Goal: Task Accomplishment & Management: Manage account settings

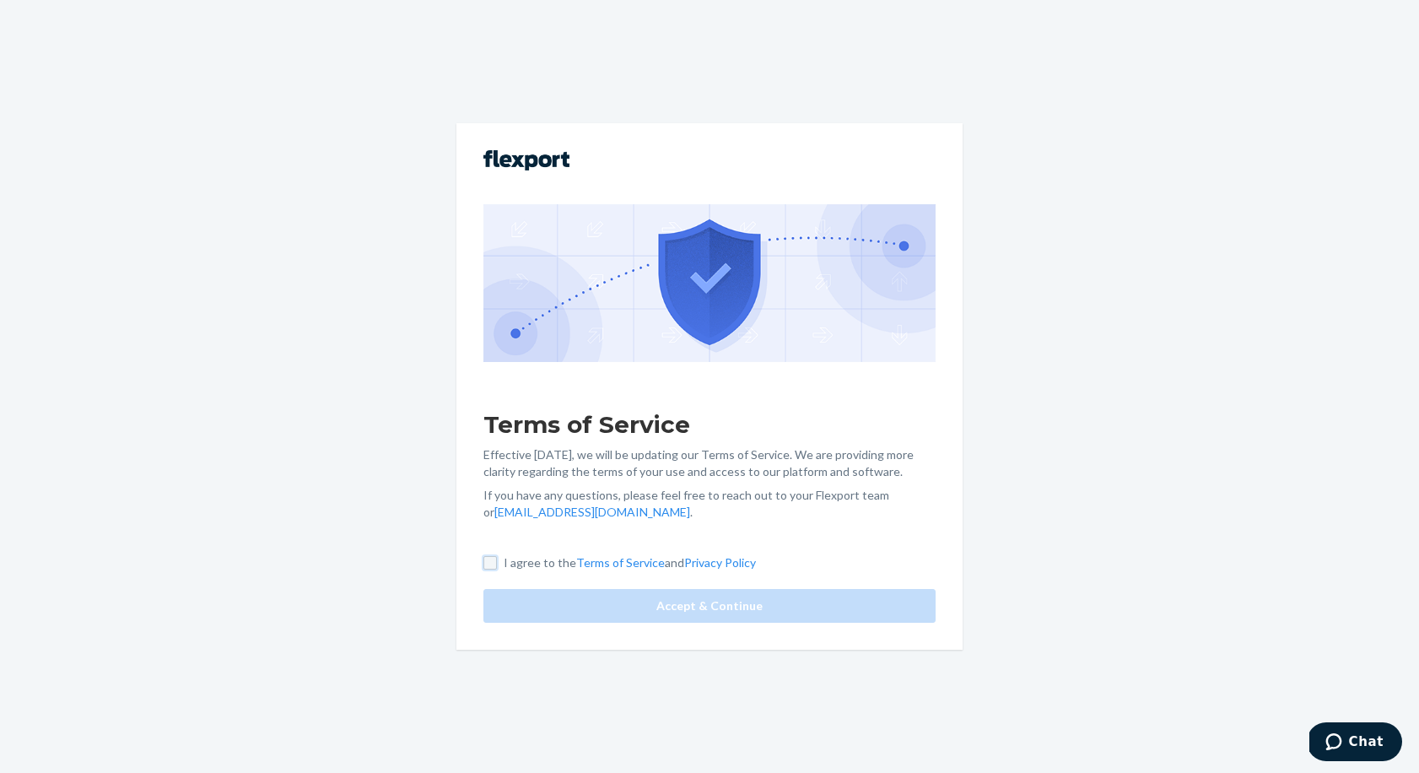
click at [495, 567] on input "I agree to the Terms of Service and Privacy Policy" at bounding box center [489, 562] width 13 height 13
checkbox input "true"
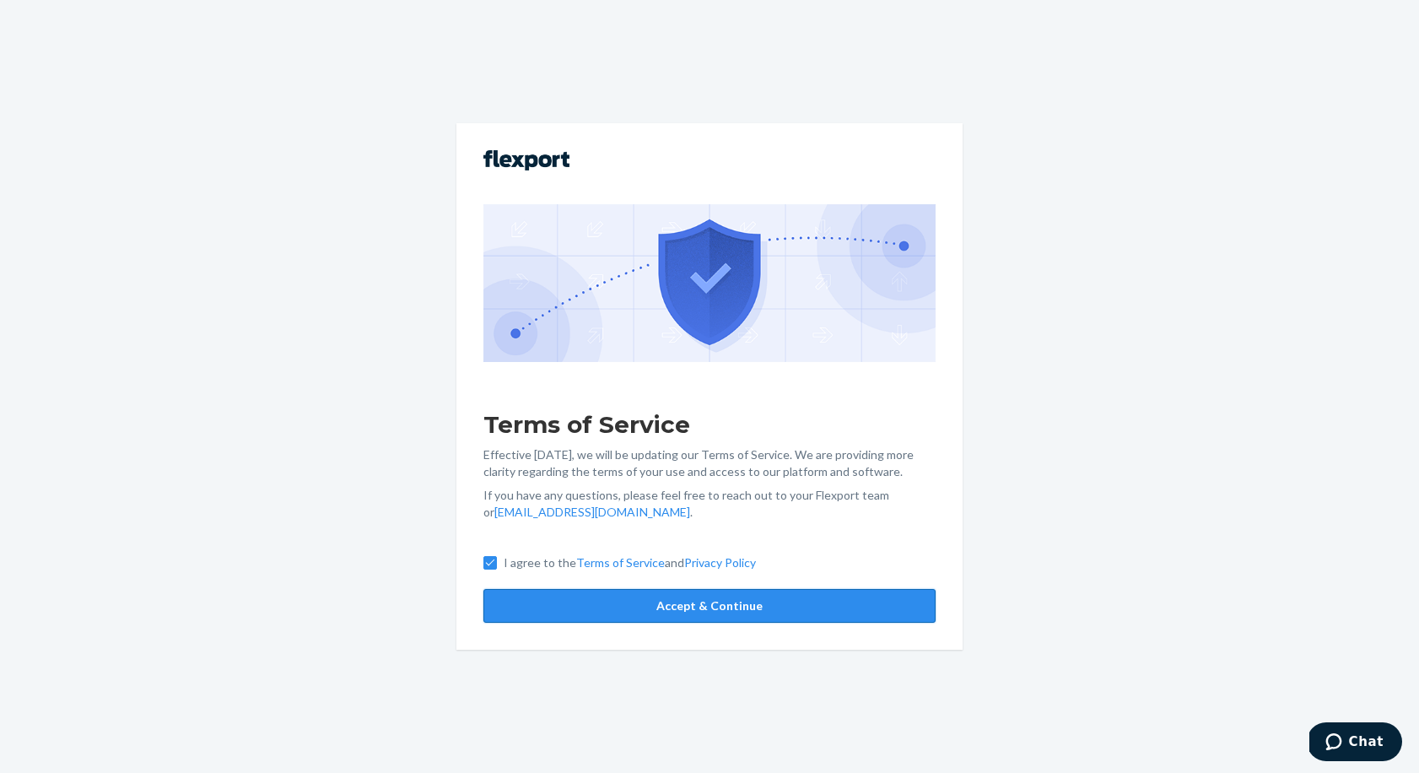
click at [585, 611] on button "Accept & Continue" at bounding box center [709, 606] width 452 height 34
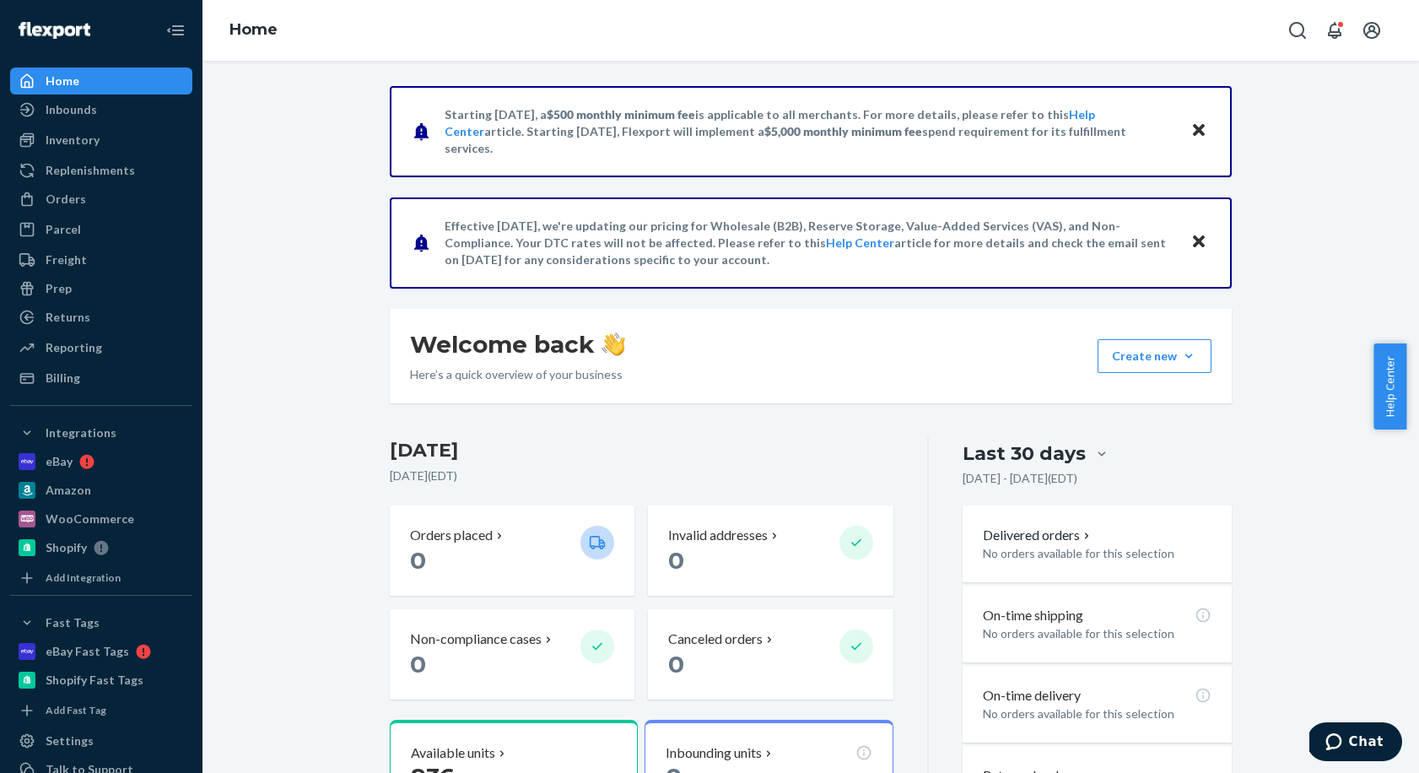
click at [72, 90] on div "Home" at bounding box center [101, 81] width 179 height 24
click at [100, 159] on div "Replenishments" at bounding box center [101, 171] width 179 height 24
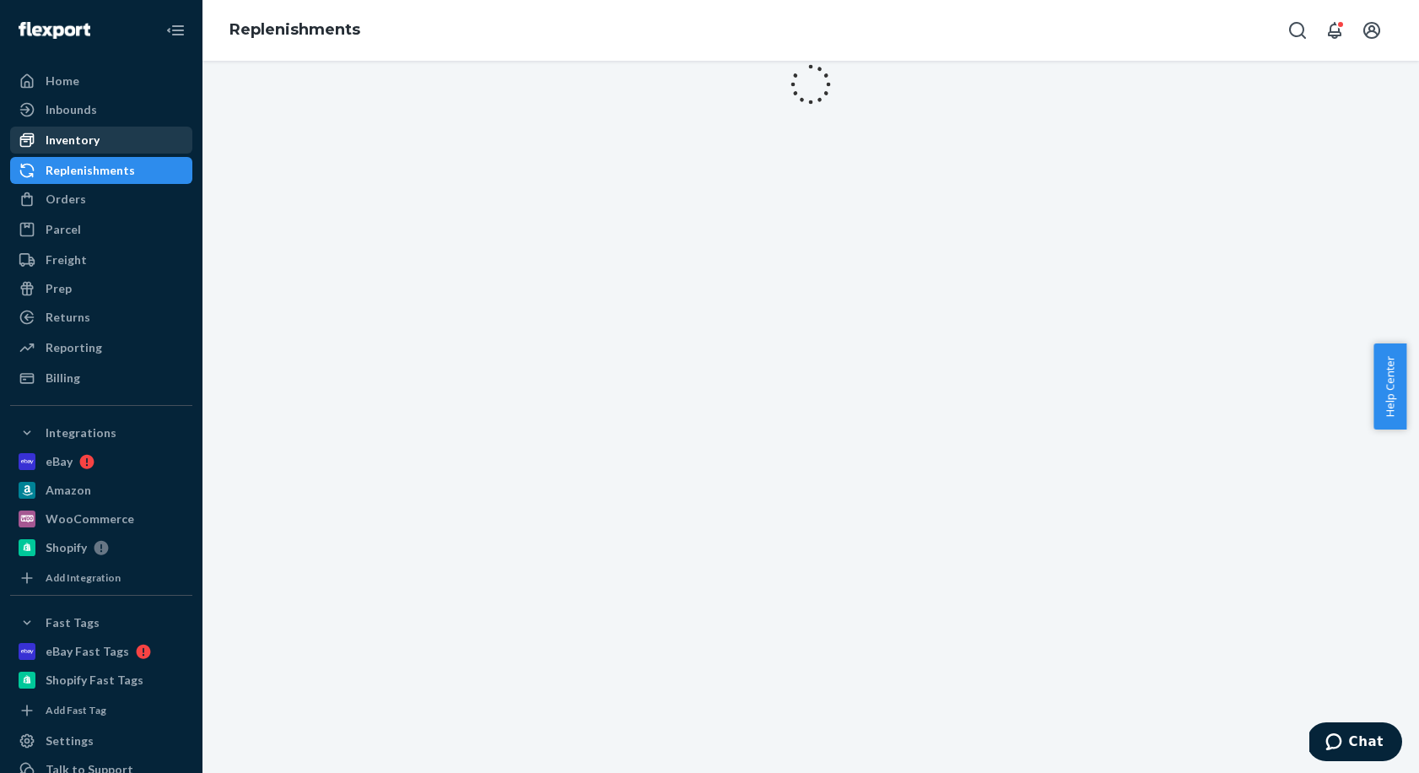
click at [96, 152] on link "Inventory" at bounding box center [101, 140] width 182 height 27
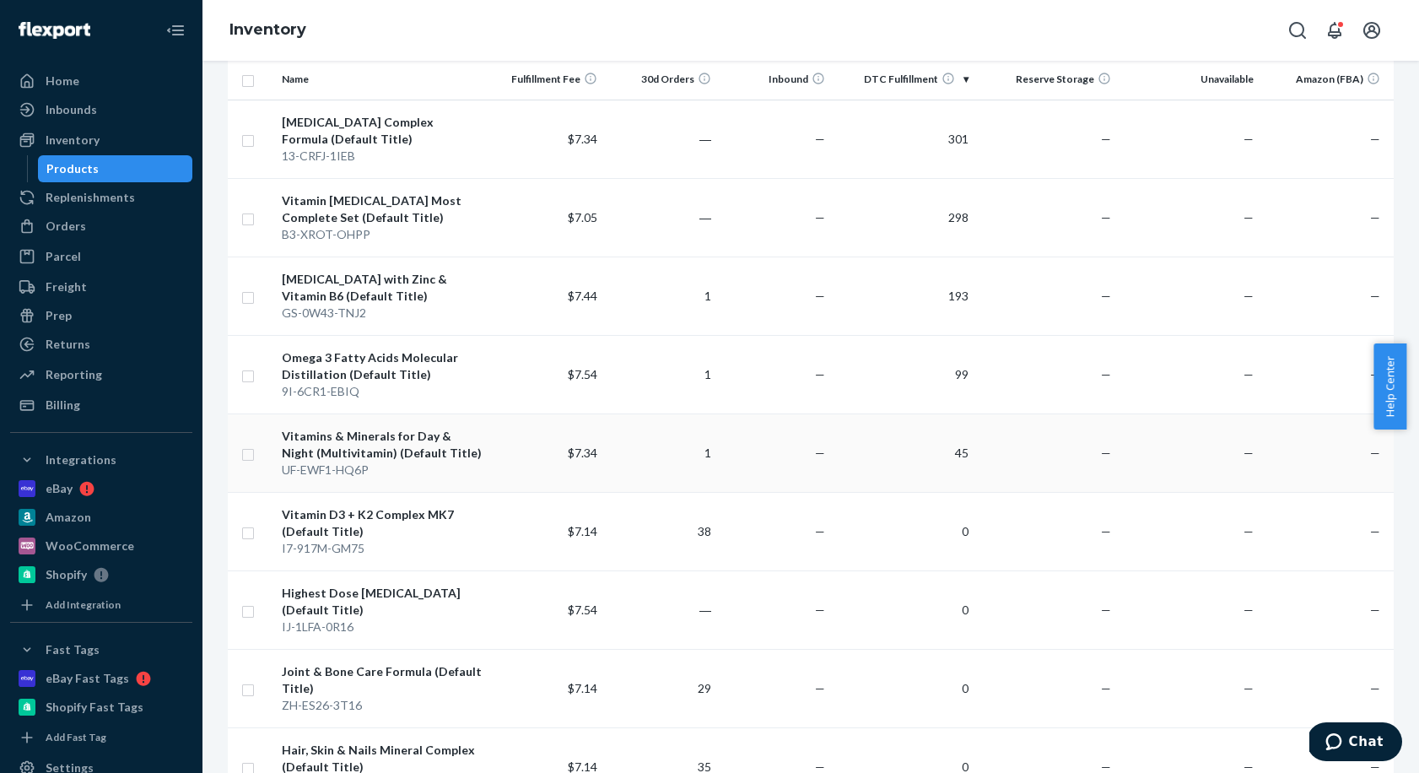
scroll to position [281, 0]
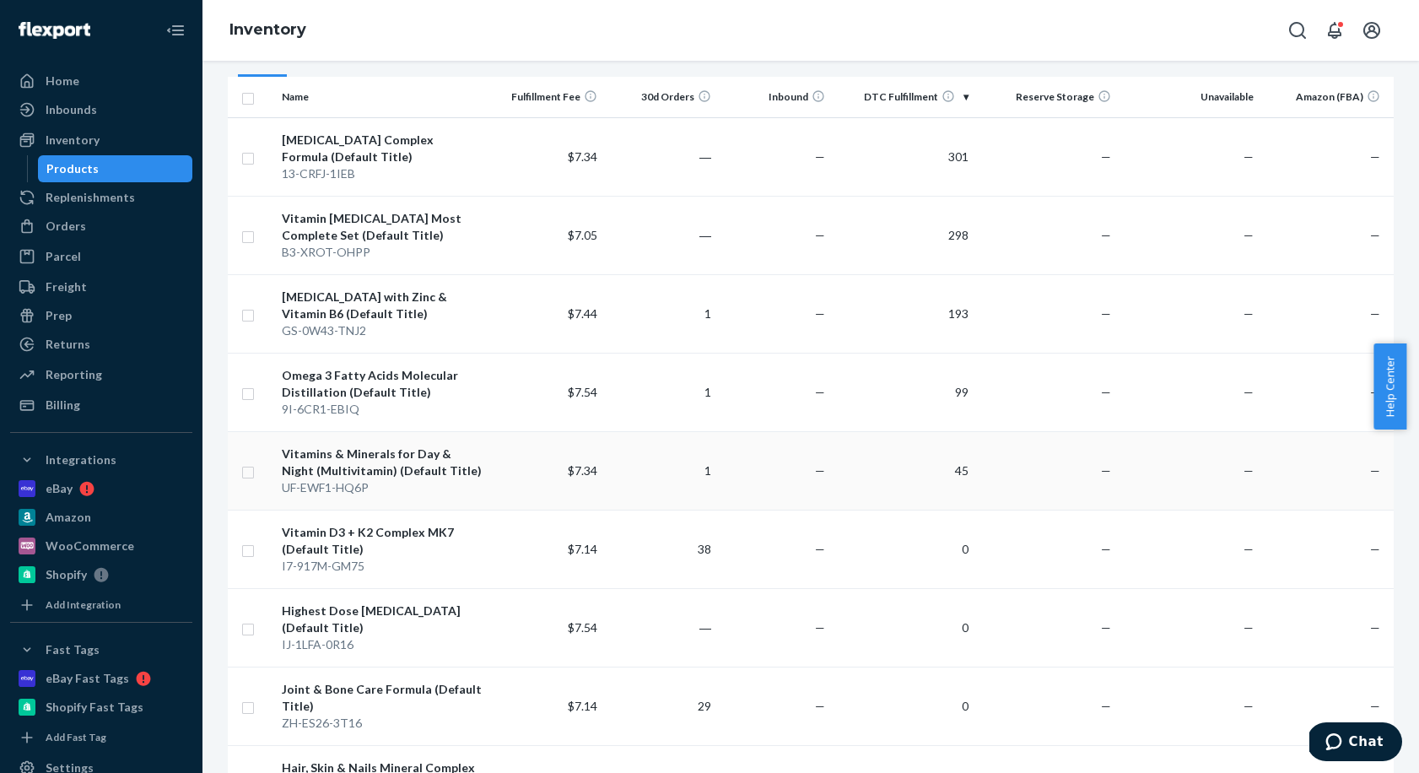
click at [241, 476] on input "checkbox" at bounding box center [247, 470] width 13 height 18
checkbox input "true"
drag, startPoint x: 246, startPoint y: 397, endPoint x: 251, endPoint y: 386, distance: 11.8
click at [247, 396] on input "checkbox" at bounding box center [247, 392] width 13 height 18
checkbox input "true"
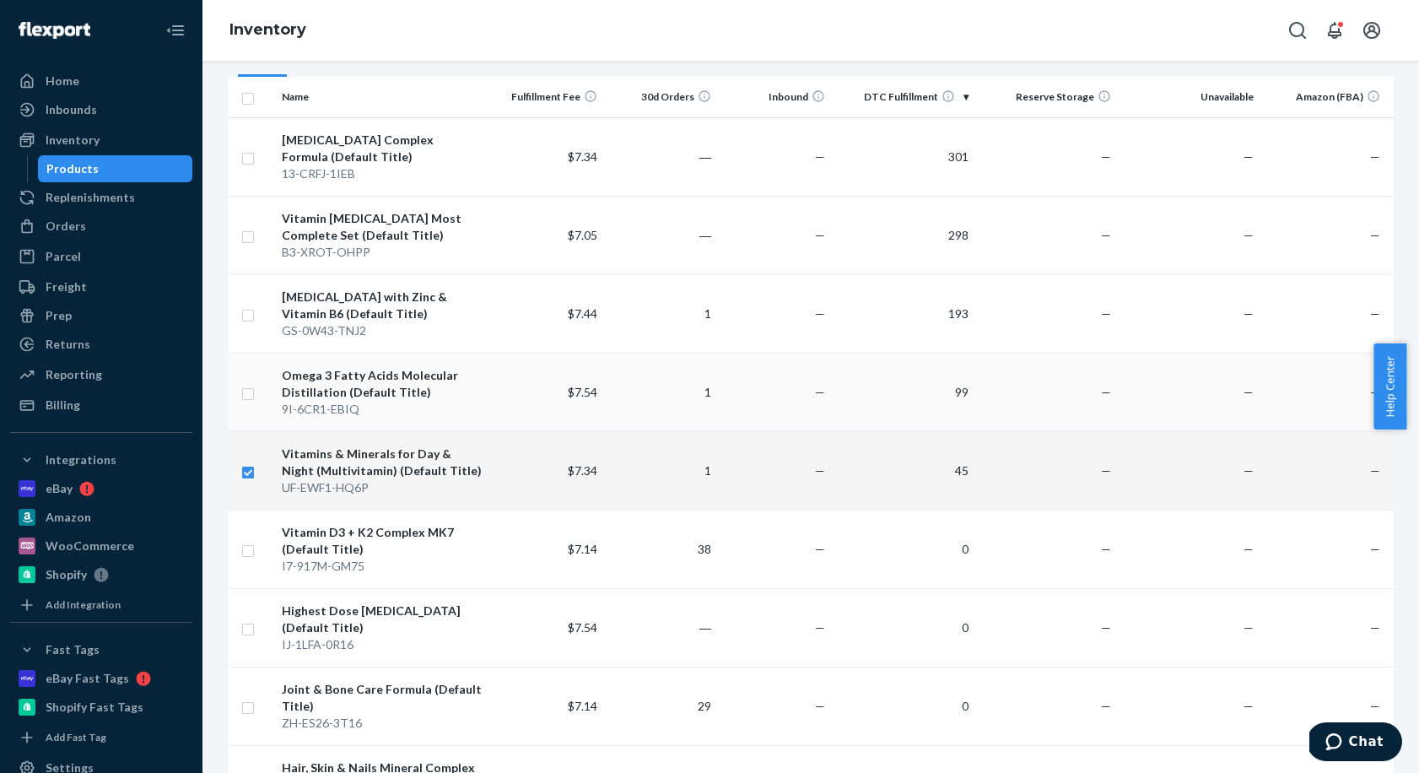
checkbox input "true"
click at [257, 318] on td at bounding box center [251, 313] width 47 height 78
click at [253, 315] on input "checkbox" at bounding box center [247, 314] width 13 height 18
checkbox input "true"
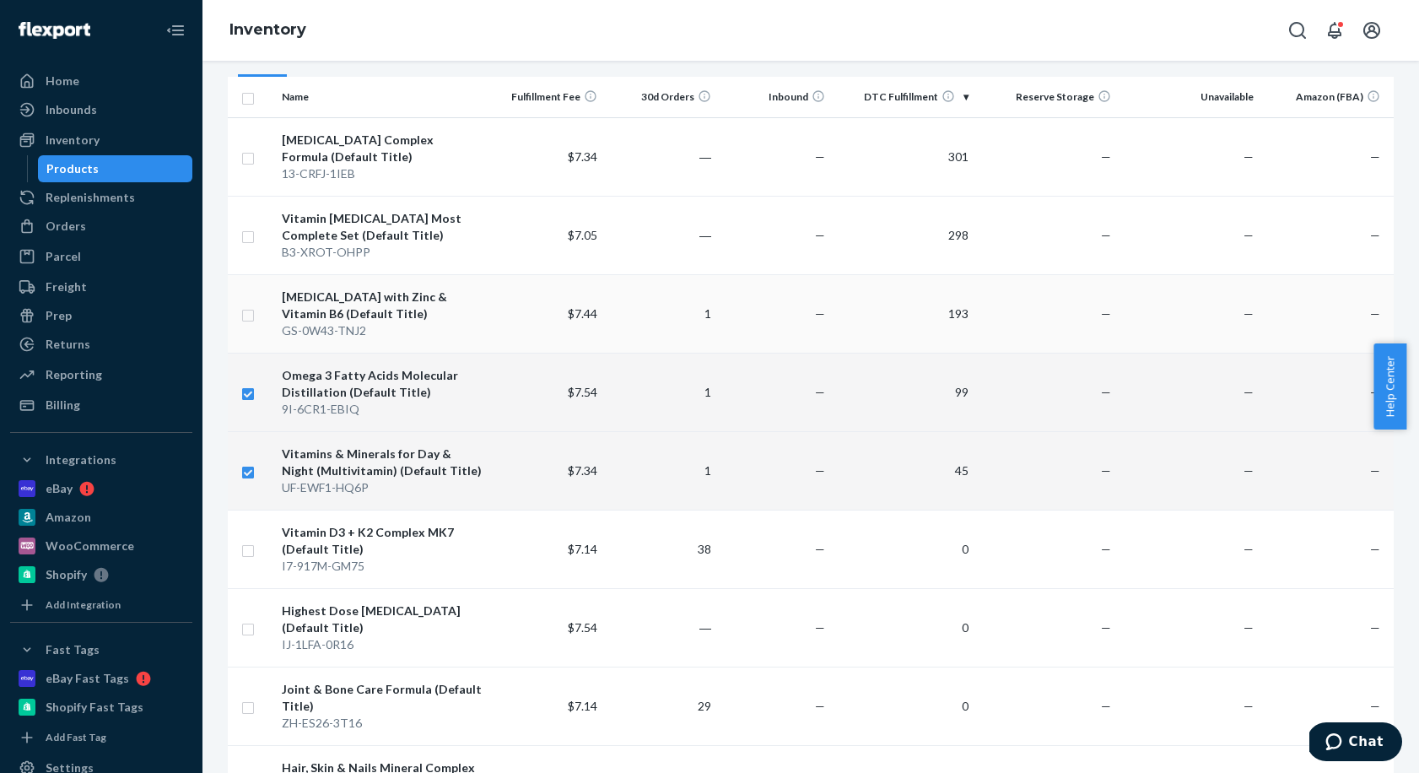
checkbox input "true"
click at [255, 241] on td at bounding box center [251, 235] width 47 height 78
drag, startPoint x: 251, startPoint y: 240, endPoint x: 260, endPoint y: 213, distance: 29.3
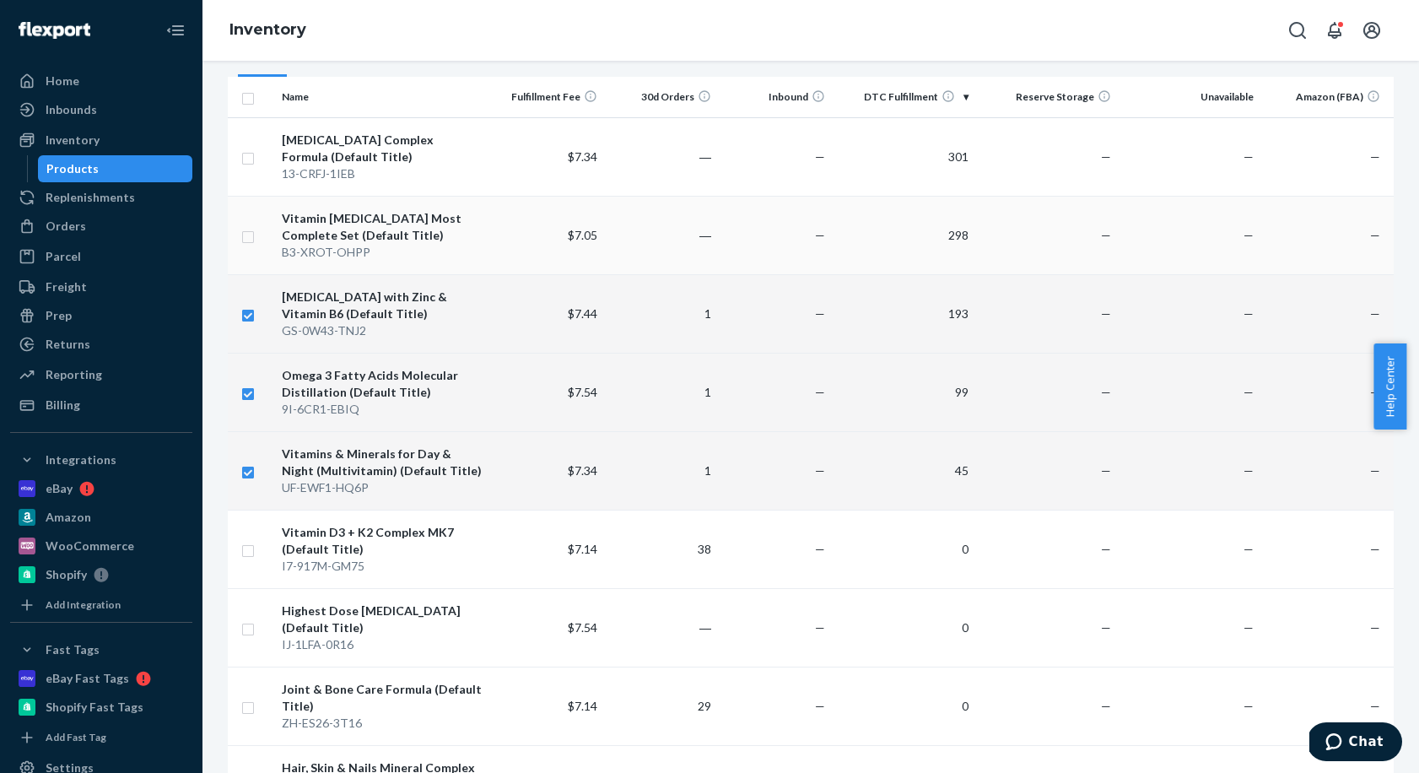
click at [251, 240] on input "checkbox" at bounding box center [247, 235] width 13 height 18
checkbox input "true"
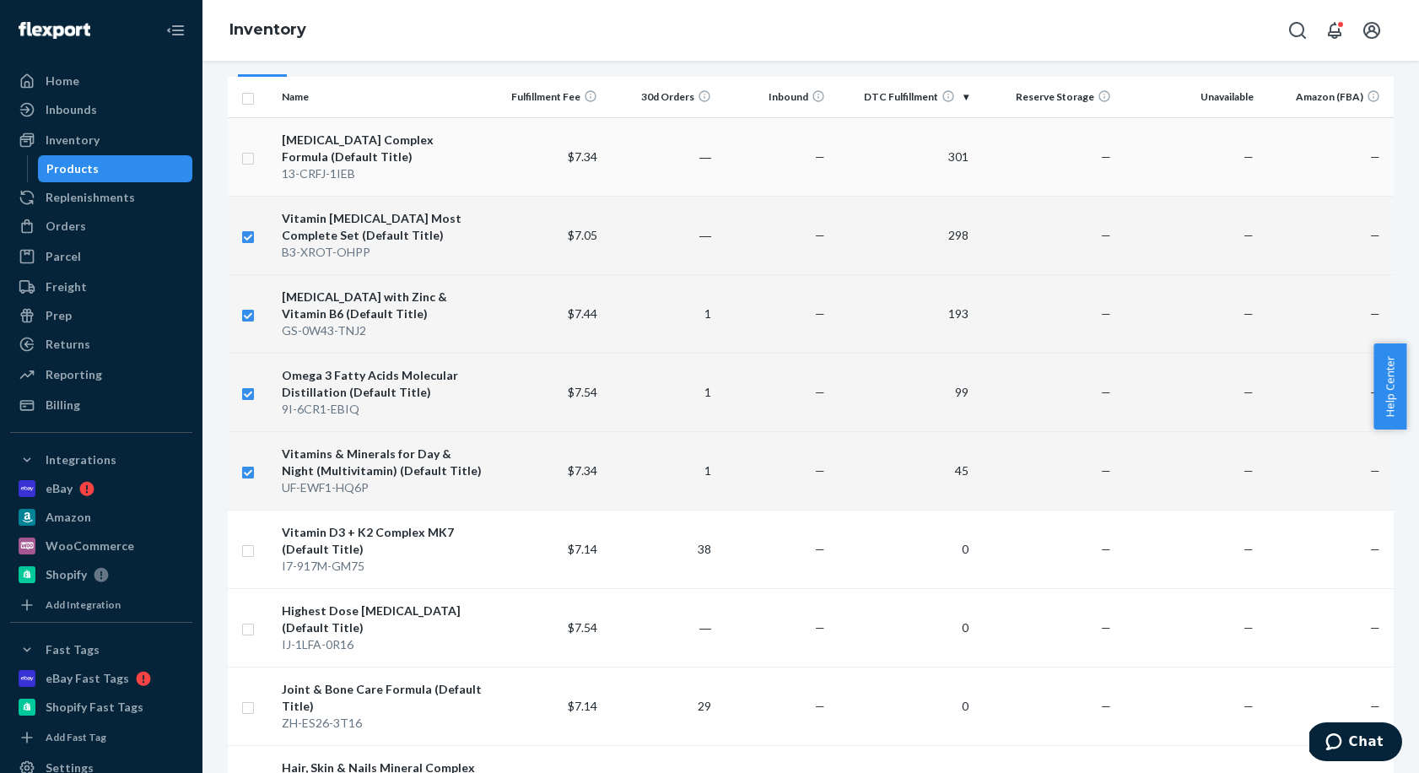
checkbox input "true"
click at [250, 164] on input "checkbox" at bounding box center [247, 157] width 13 height 18
checkbox input "true"
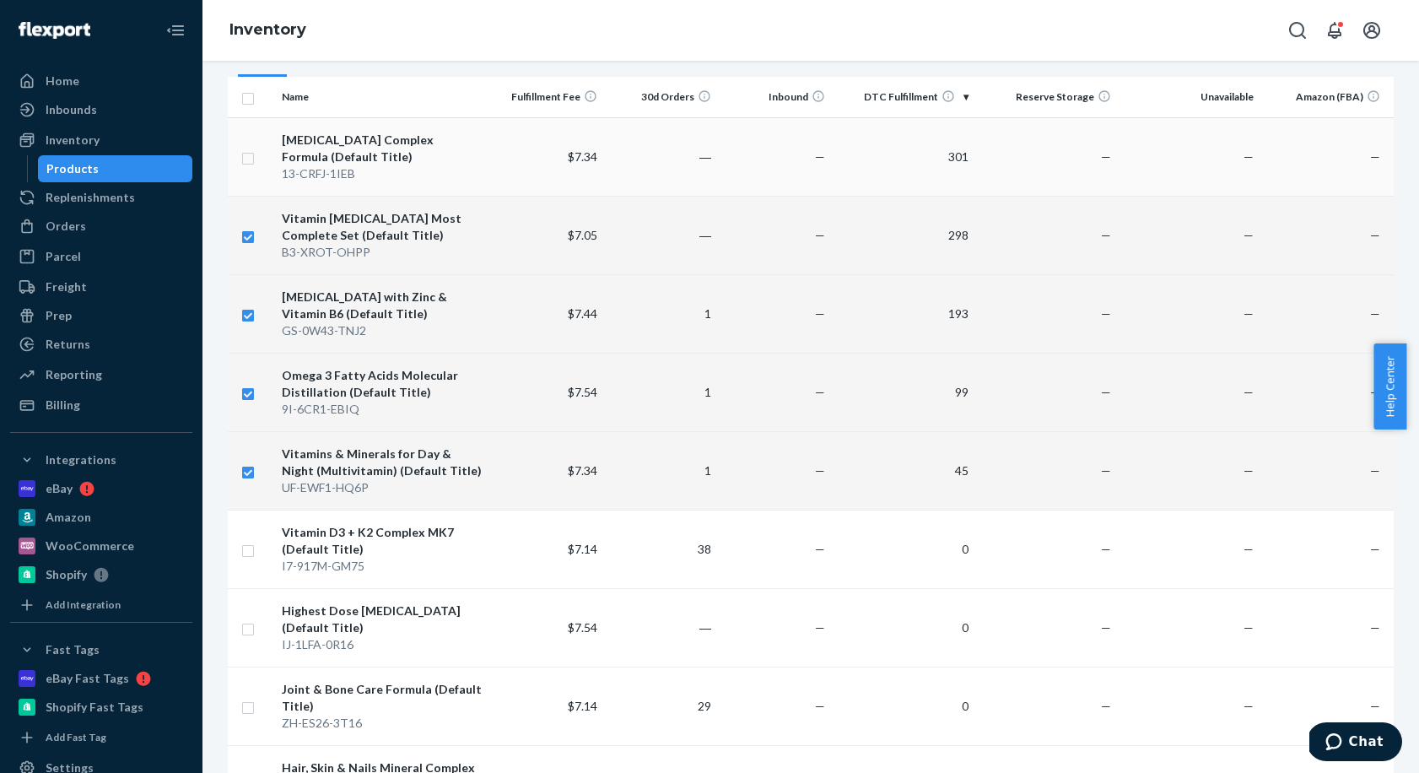
checkbox input "true"
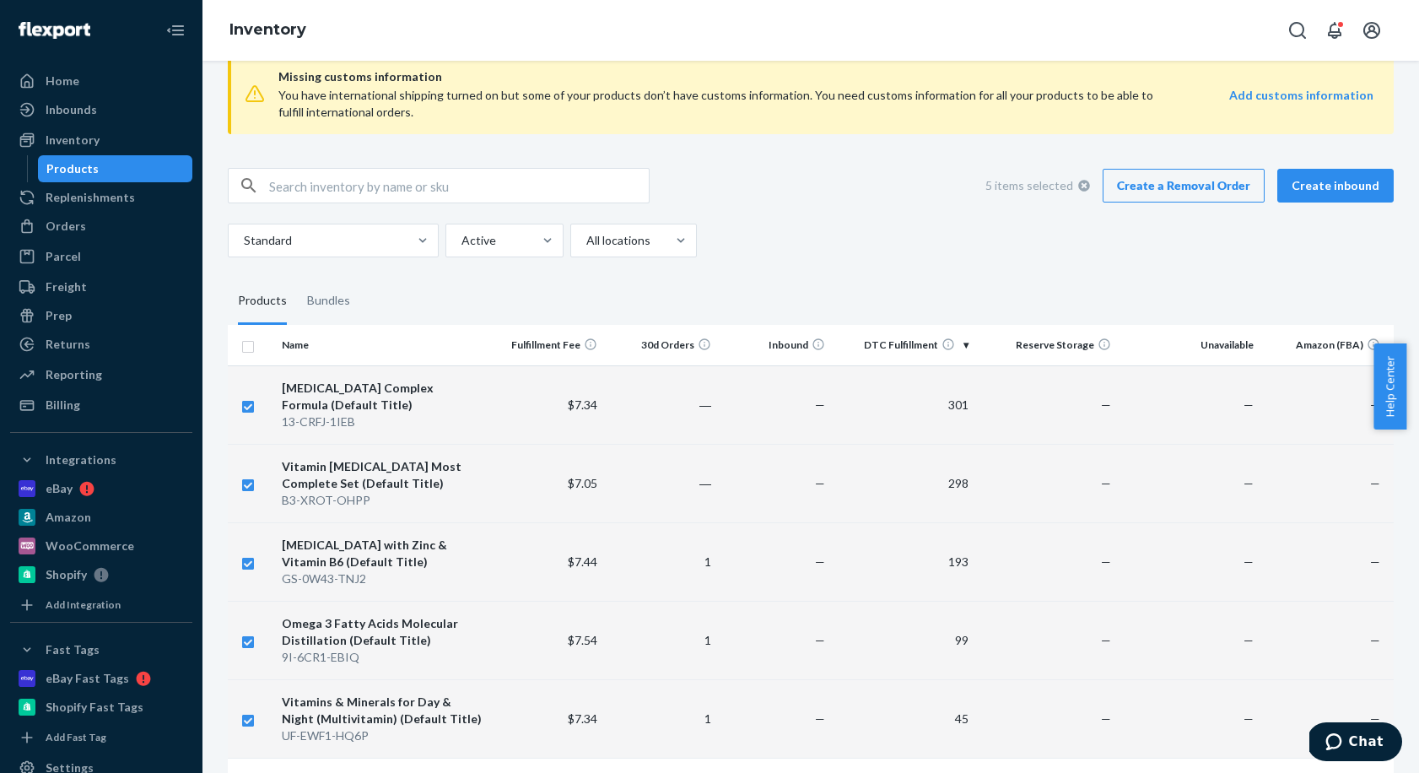
scroll to position [0, 0]
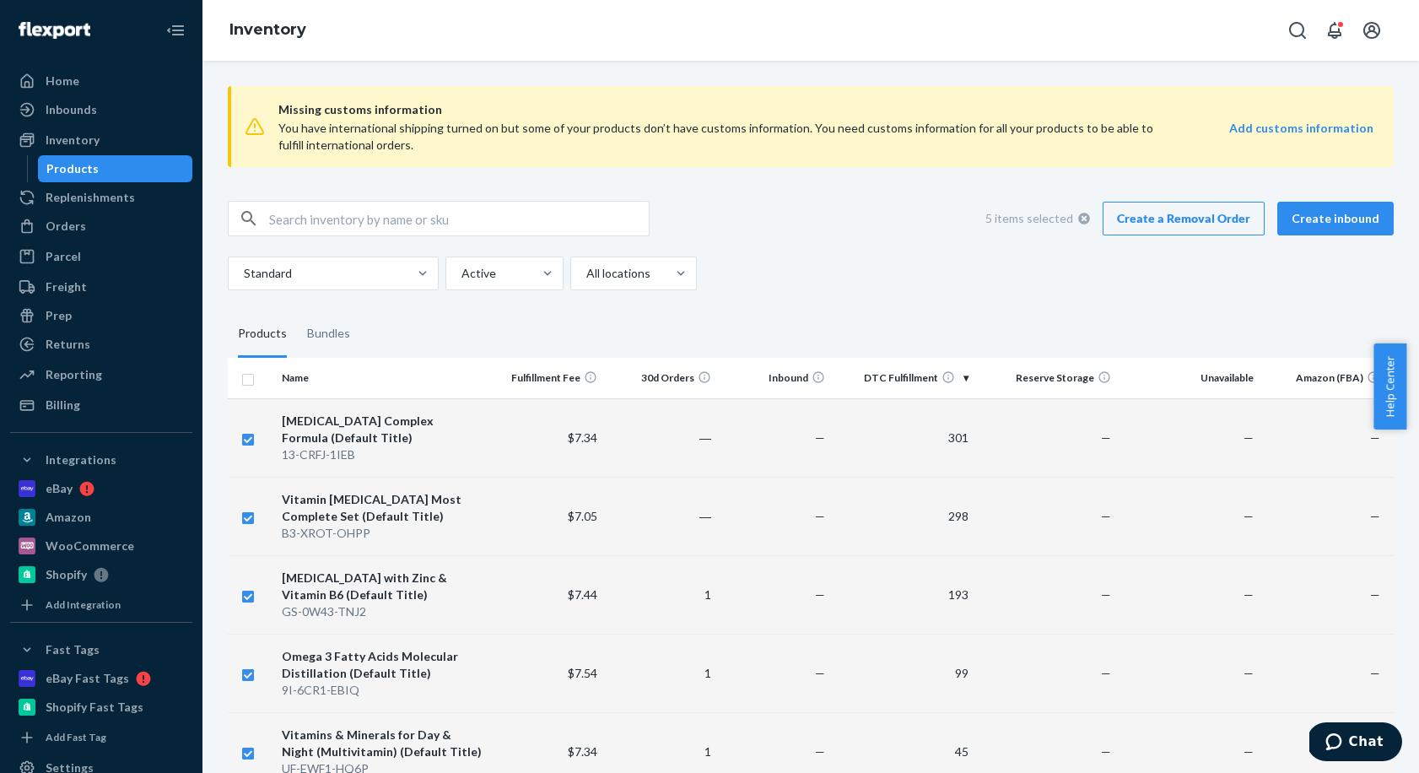
checkbox input "true"
click at [1203, 214] on link "Create a Removal Order" at bounding box center [1184, 219] width 162 height 34
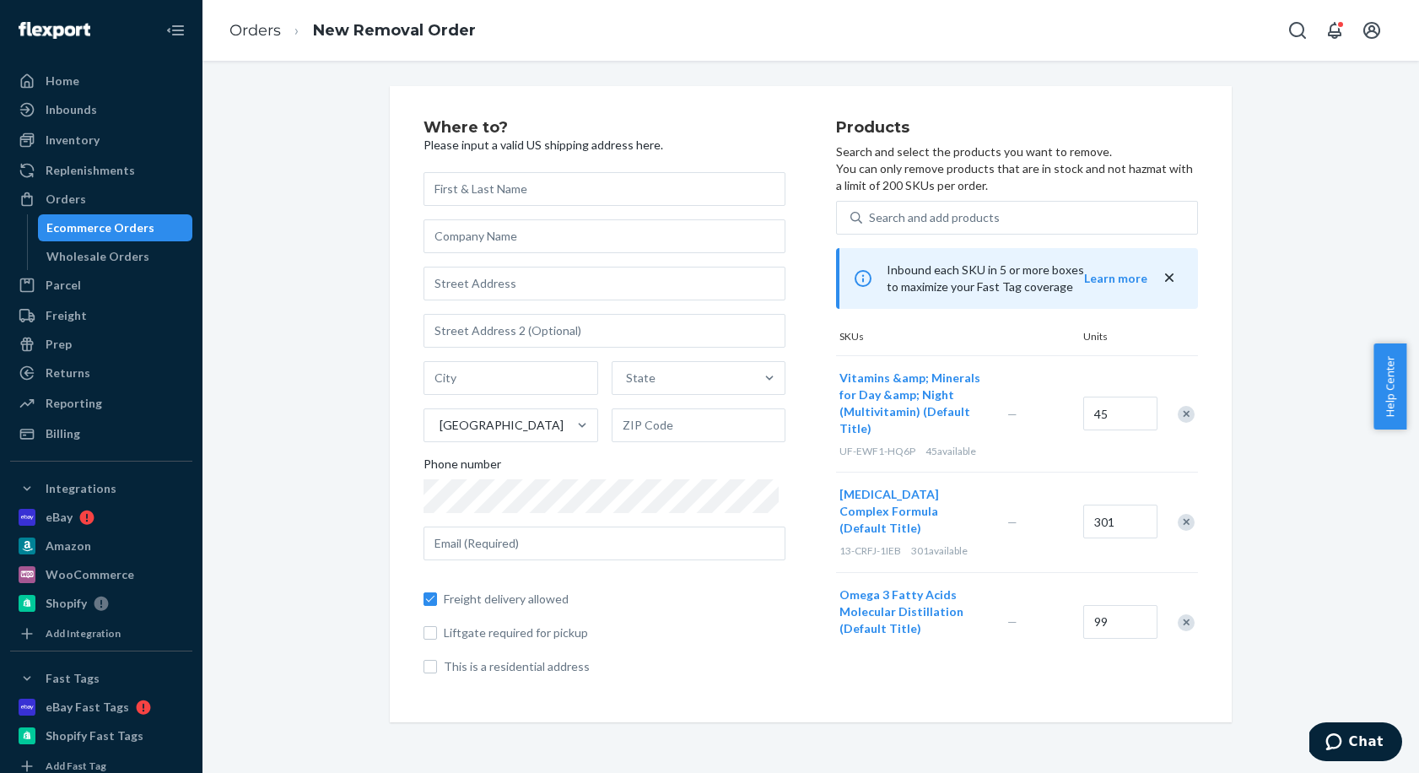
scroll to position [201, 0]
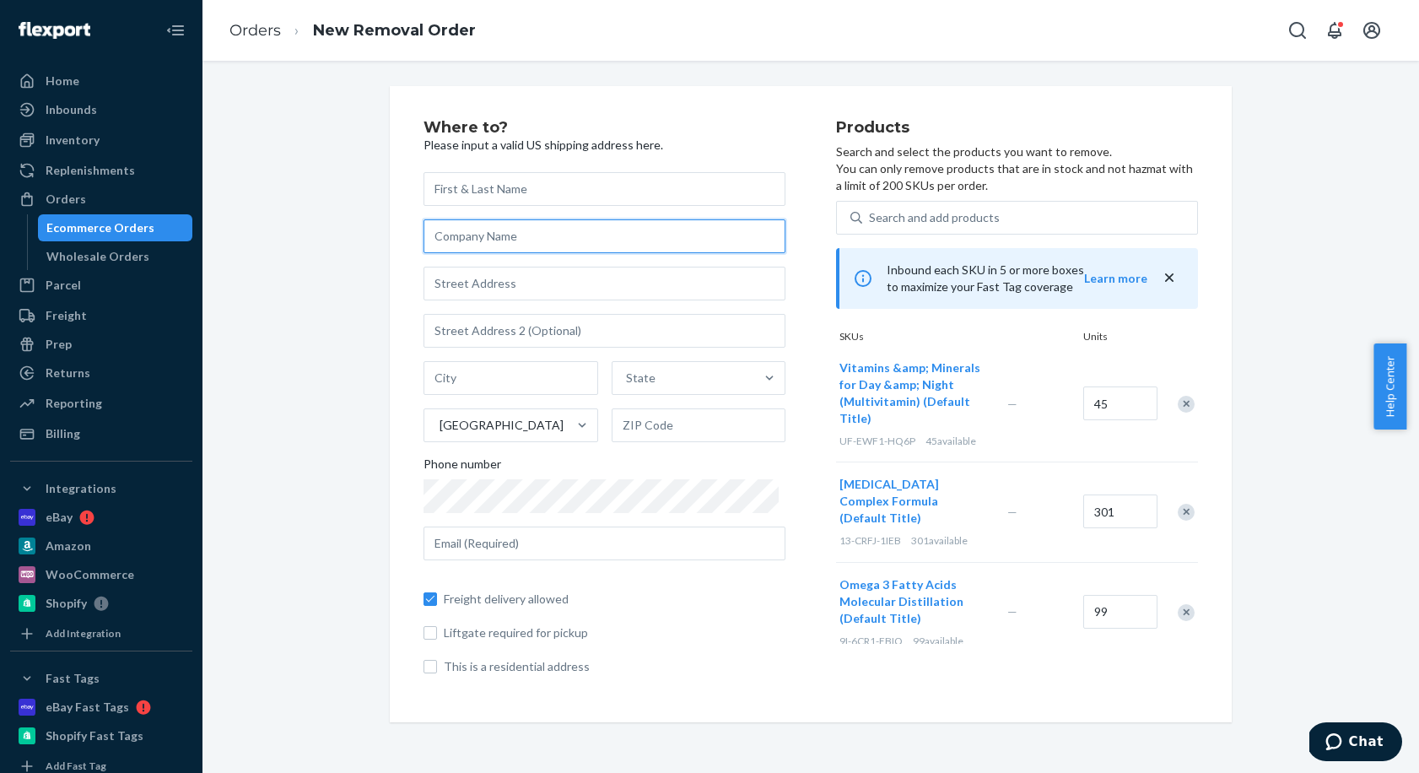
click at [513, 243] on input "text" at bounding box center [604, 236] width 362 height 34
type input "Parasol & Farma Enterprise LLC"
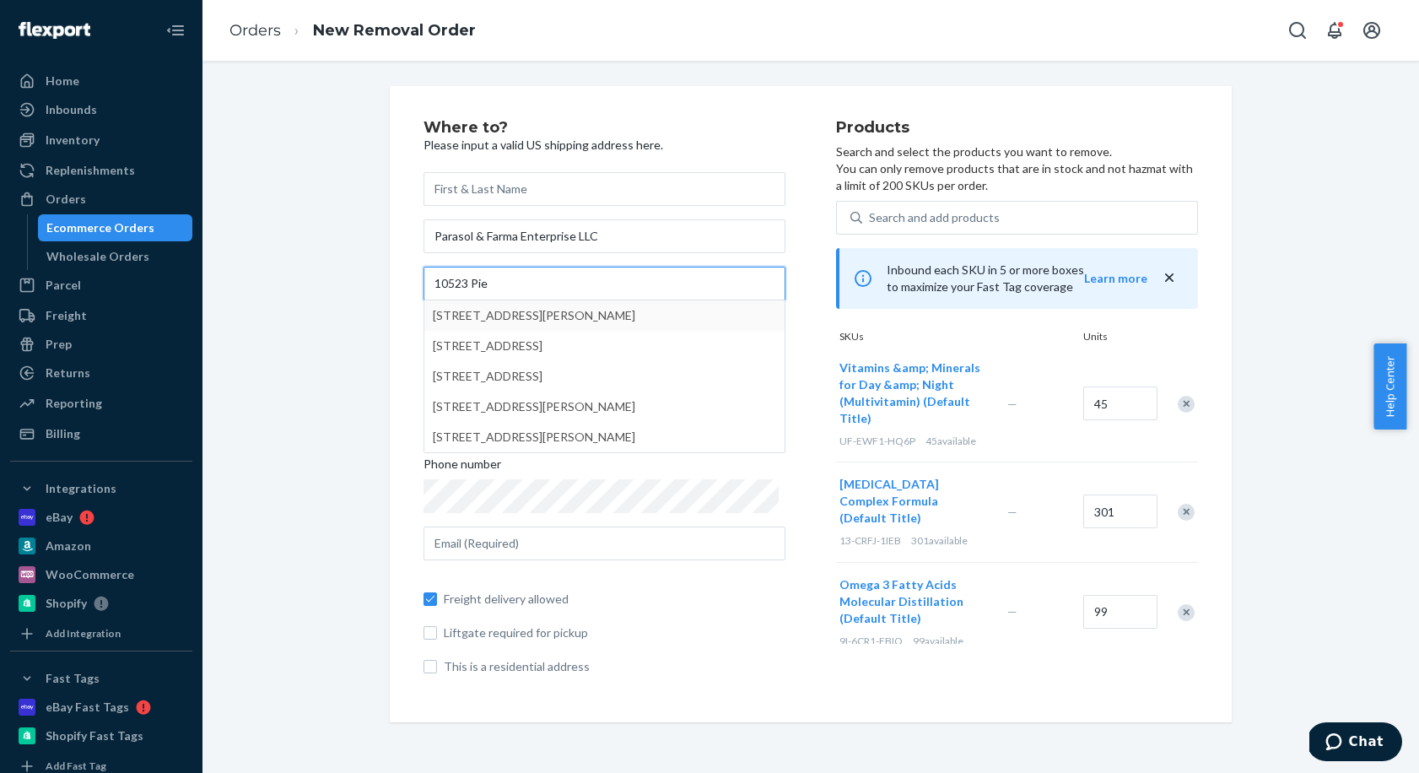
type input "10523 Pie"
type input "Palmetto"
type input "34221"
type input "[STREET_ADDRESS][PERSON_NAME]"
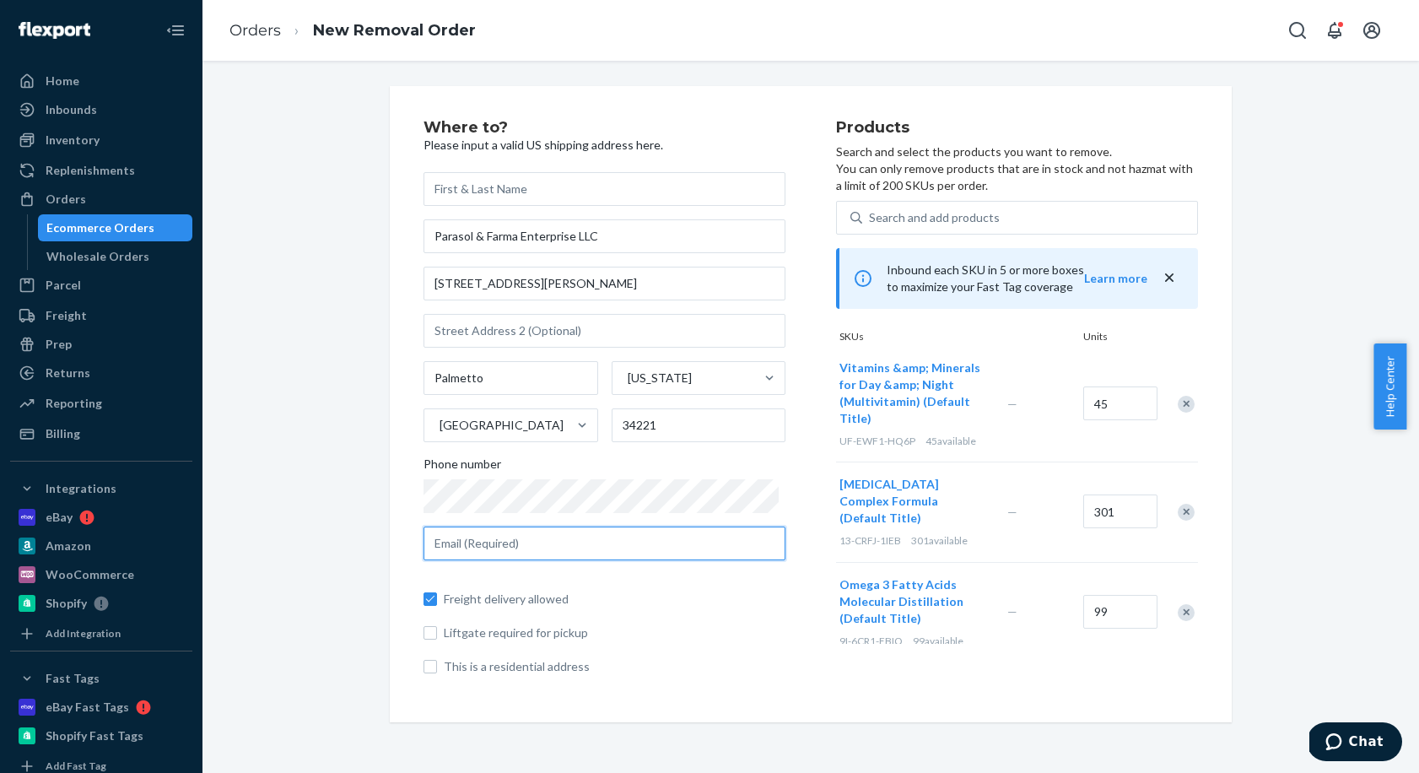
click at [582, 545] on input "text" at bounding box center [604, 543] width 362 height 34
type input "[EMAIL_ADDRESS][DOMAIN_NAME]"
click at [1055, 694] on div "Where to? Please input a valid US shipping address here. Parasol & Farma Enterp…" at bounding box center [811, 404] width 842 height 636
drag, startPoint x: 1094, startPoint y: 666, endPoint x: 1161, endPoint y: 631, distance: 75.5
click at [1093, 666] on div "Products Search and select the products you want to remove. You can only remove…" at bounding box center [1017, 404] width 362 height 569
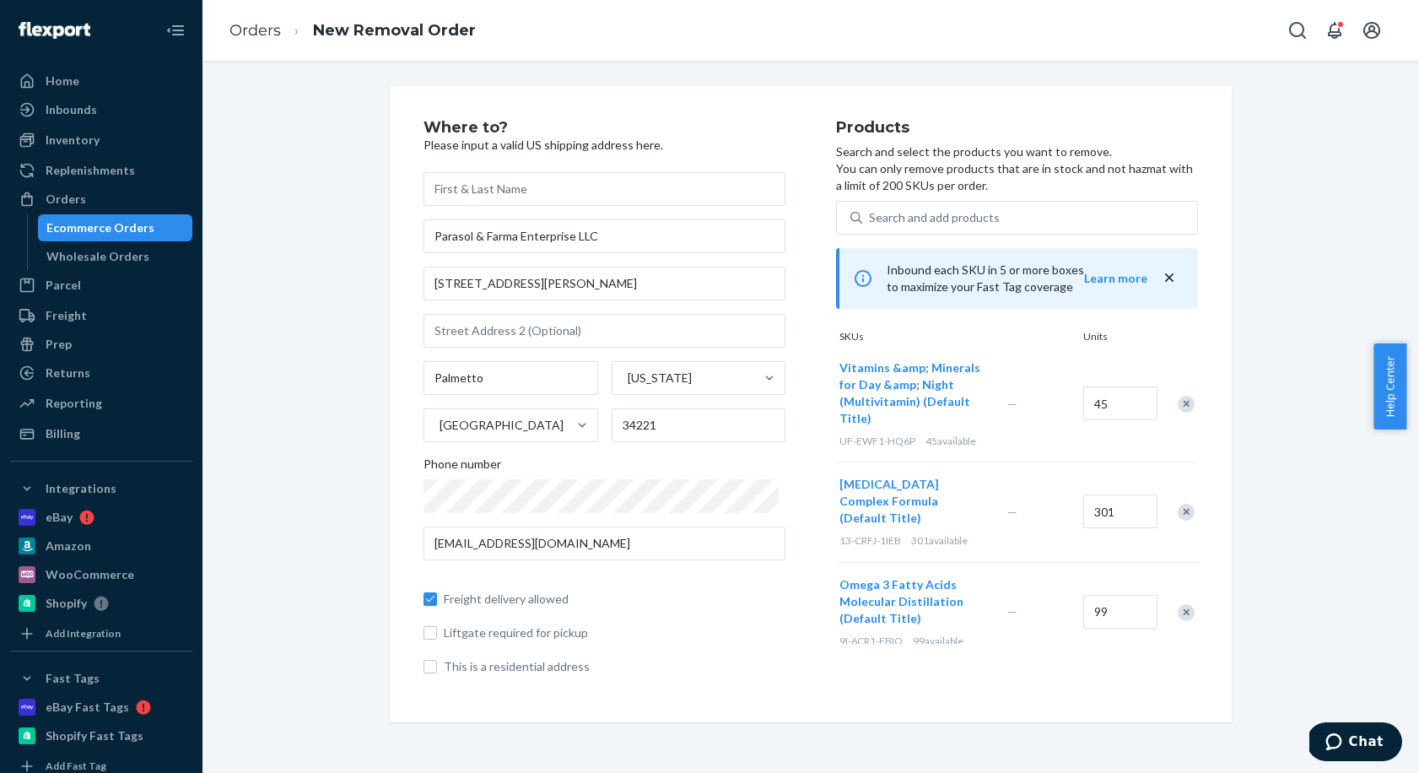
click at [797, 155] on div "Where to? Please input a valid US shipping address here. Parasol & Farma Enterp…" at bounding box center [629, 404] width 413 height 569
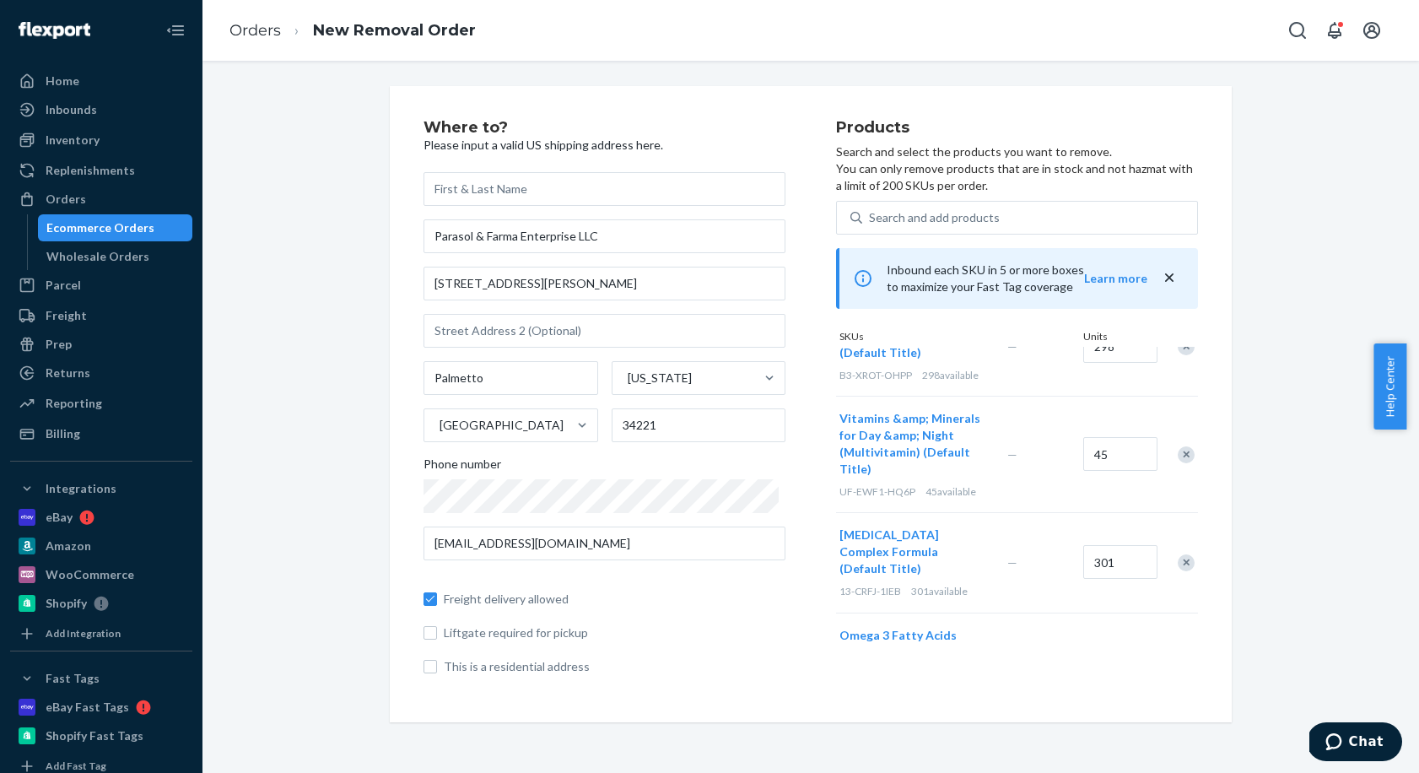
scroll to position [0, 0]
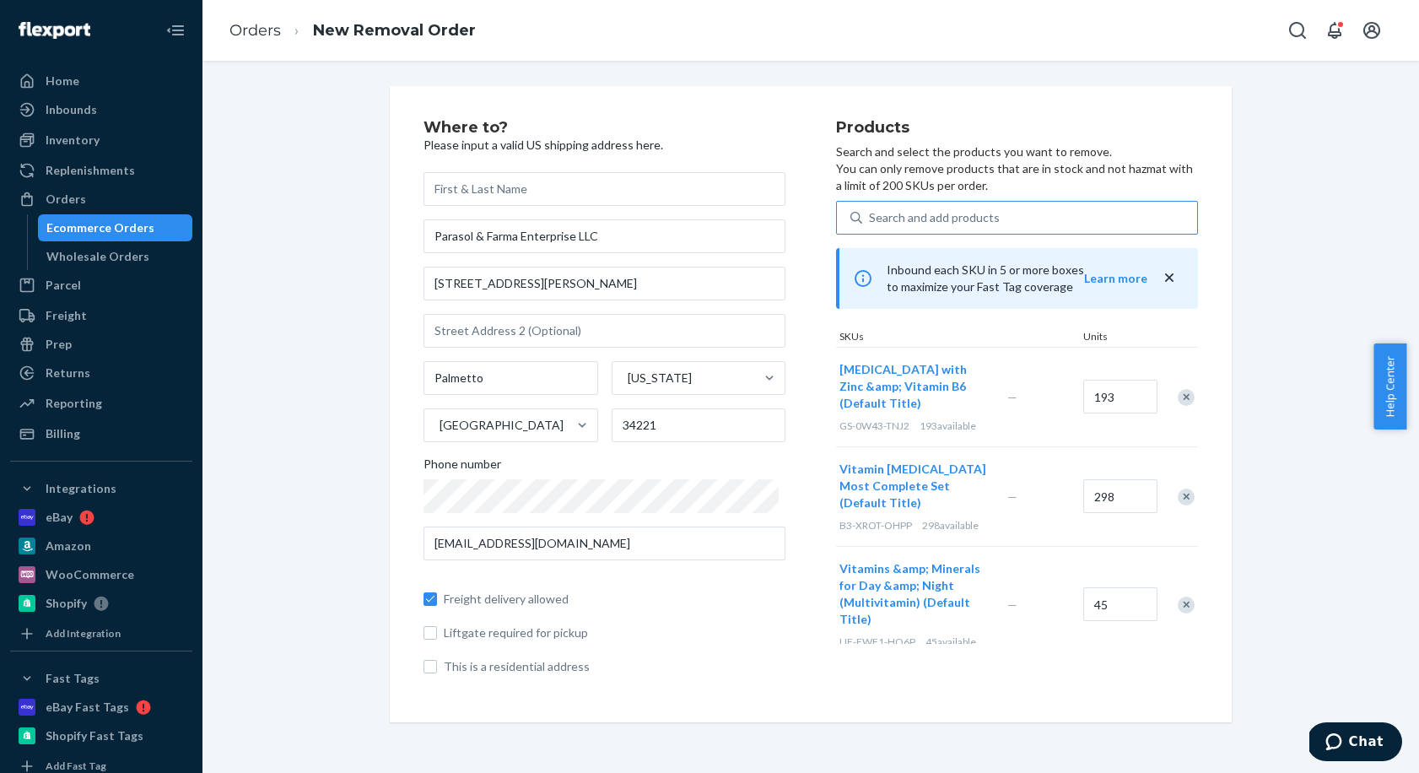
click at [895, 219] on div "Search and add products" at bounding box center [934, 217] width 131 height 17
click at [871, 219] on input "Search and add products" at bounding box center [870, 217] width 2 height 17
click at [1165, 278] on icon "close" at bounding box center [1169, 277] width 8 height 8
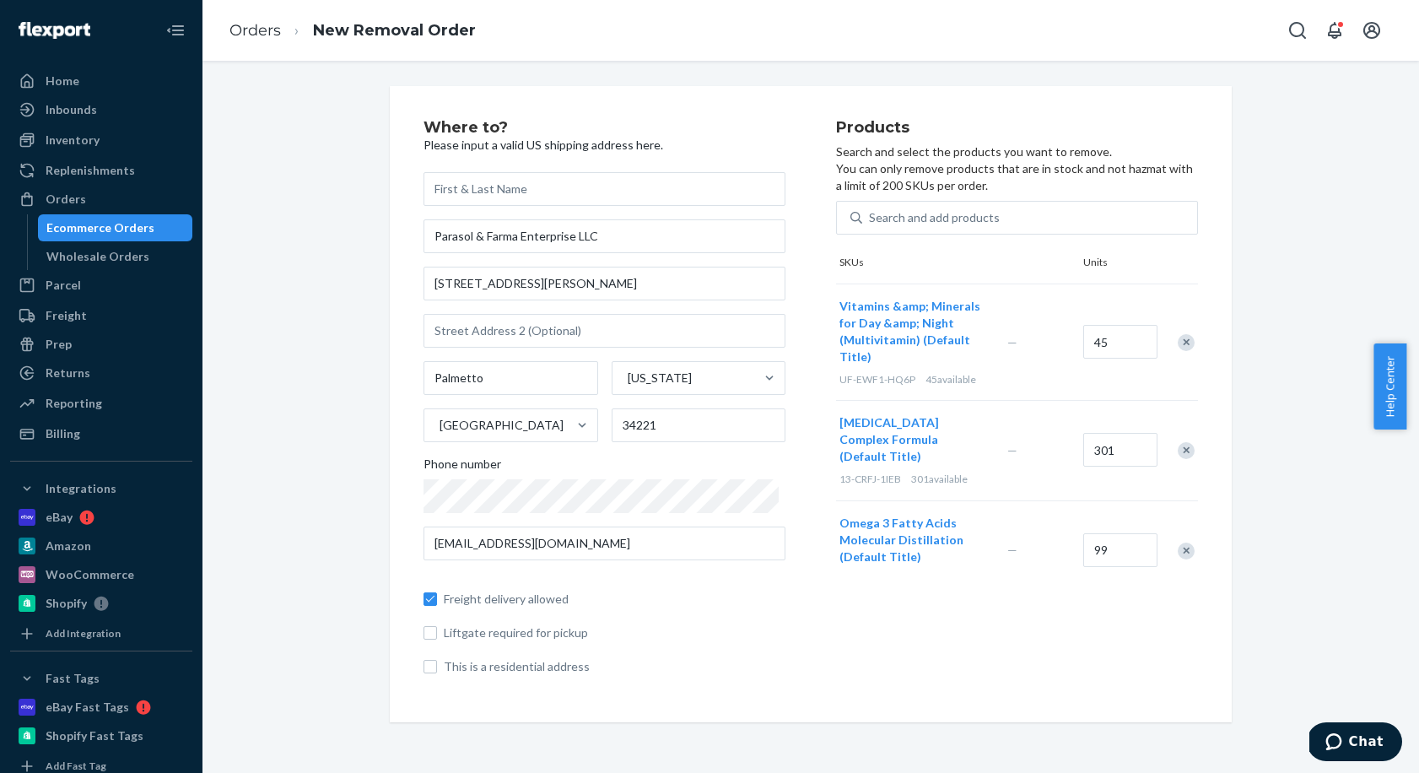
scroll to position [201, 0]
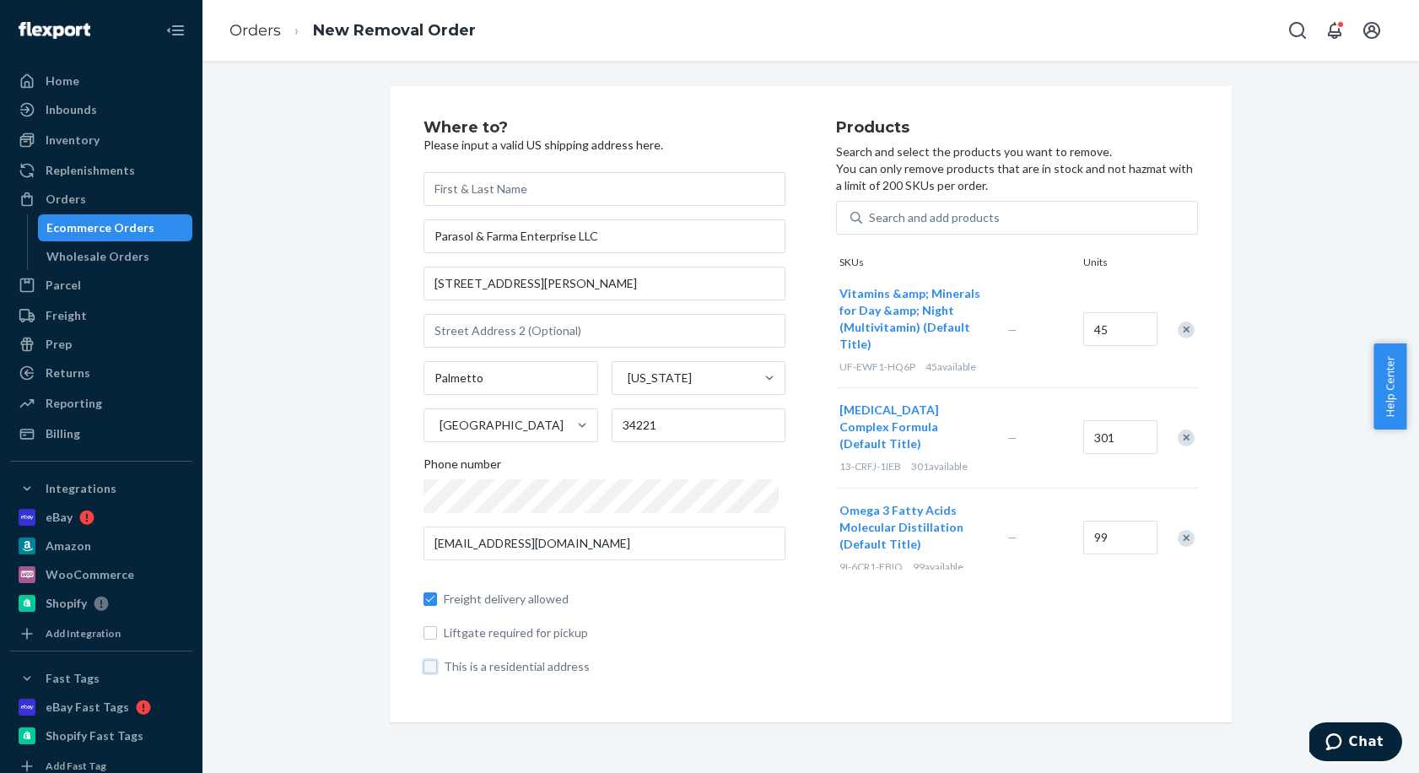
click at [423, 671] on input "This is a residential address" at bounding box center [429, 666] width 13 height 13
click at [423, 669] on input "This is a residential address" at bounding box center [429, 666] width 13 height 13
checkbox input "false"
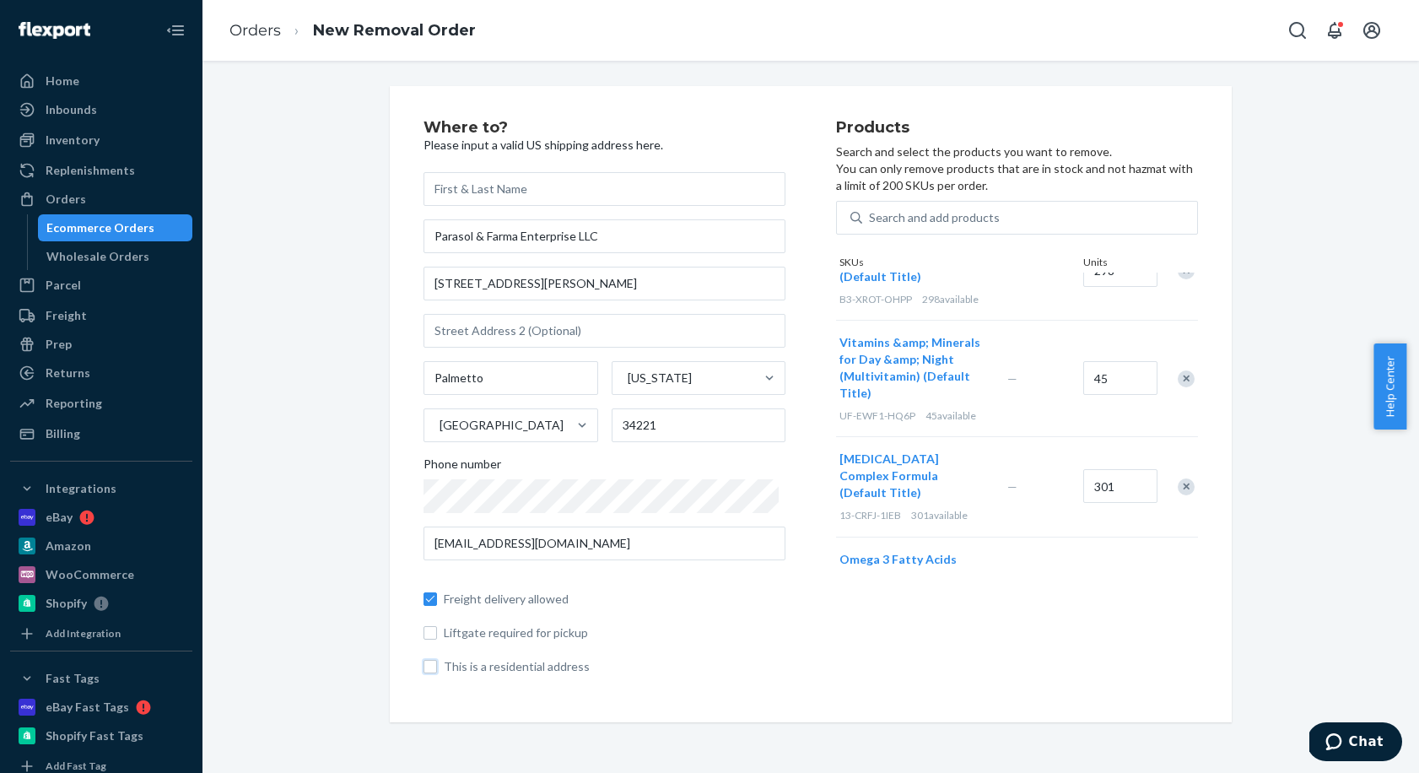
scroll to position [83, 0]
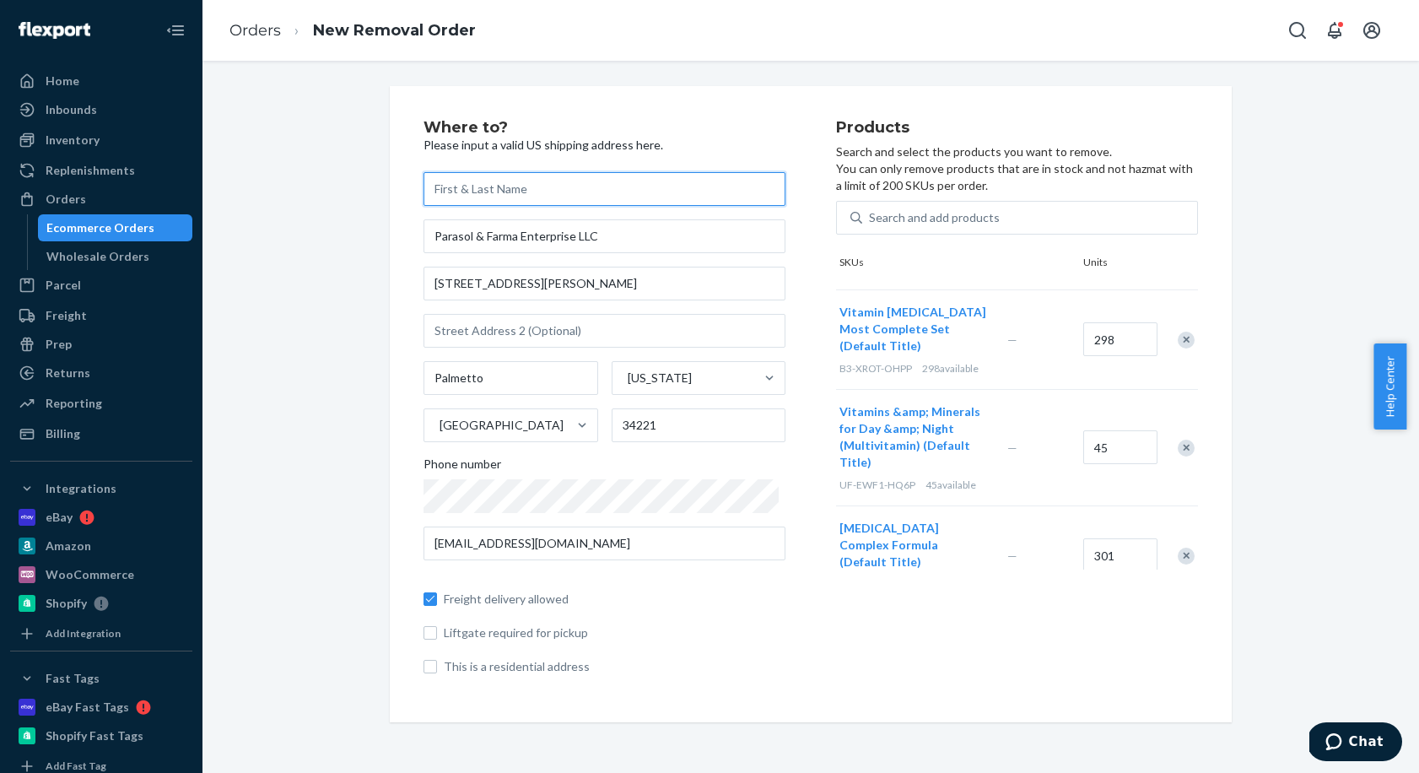
click at [529, 186] on input "text" at bounding box center [604, 189] width 362 height 34
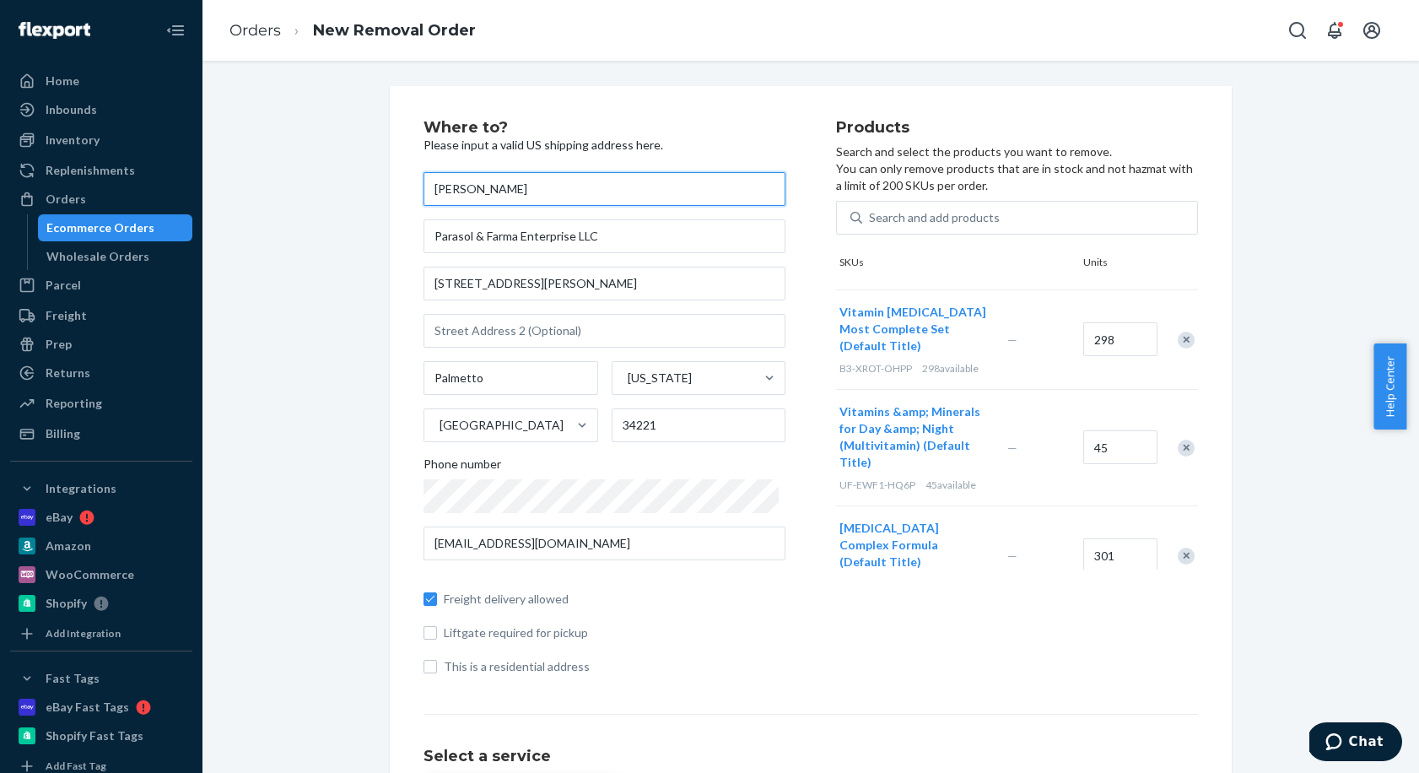
type input "[PERSON_NAME]"
click at [792, 613] on div "Where to? Please input a valid US shipping address here. [PERSON_NAME] Parasol …" at bounding box center [629, 404] width 413 height 569
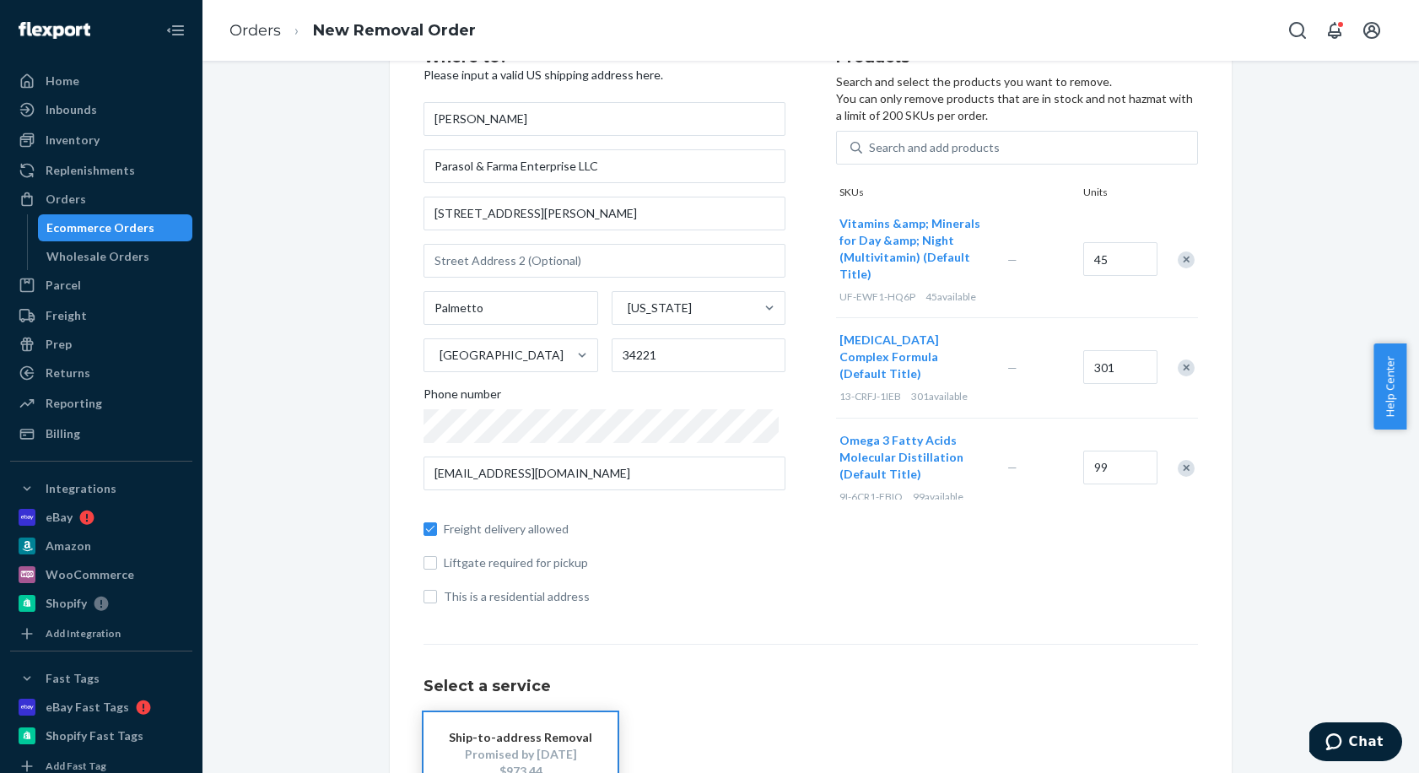
scroll to position [140, 0]
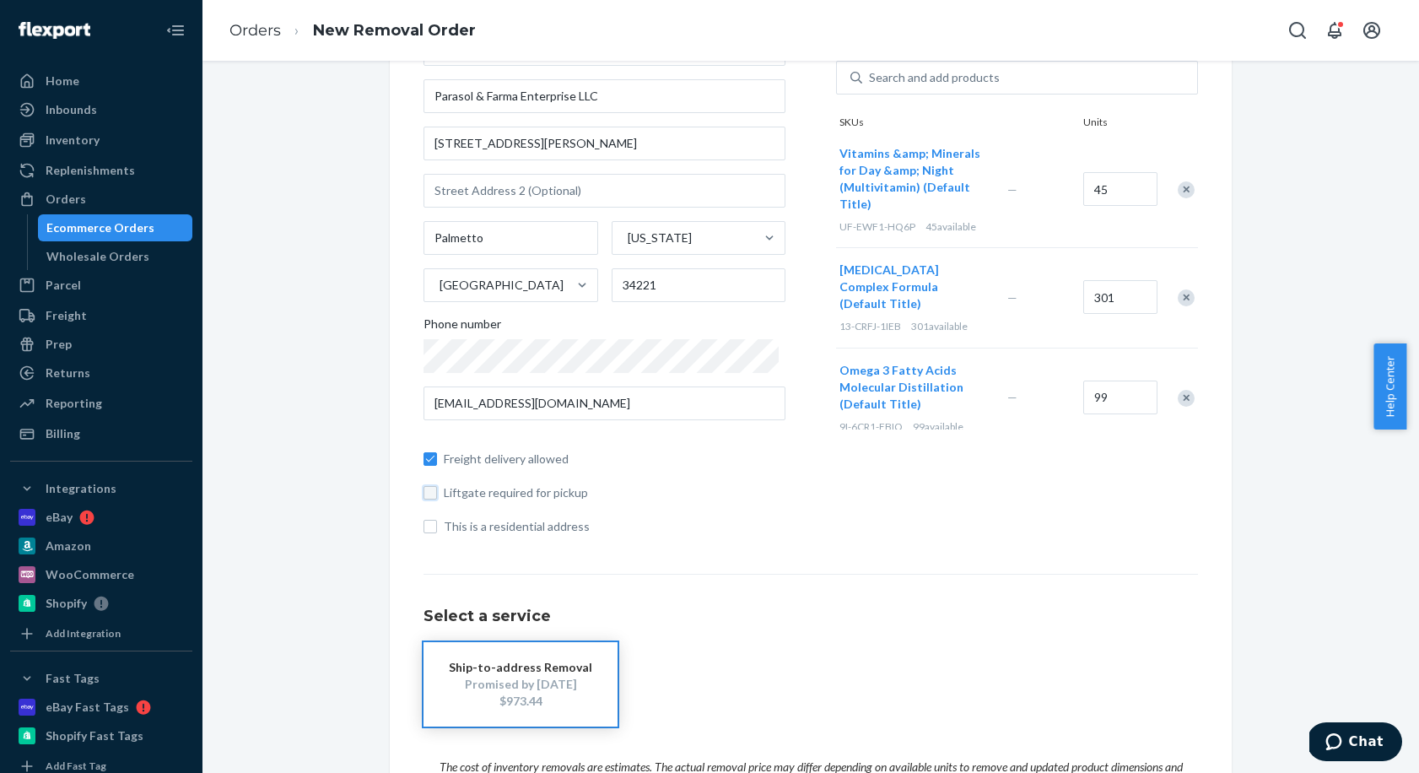
click at [429, 497] on input "Liftgate required for pickup" at bounding box center [429, 492] width 13 height 13
checkbox input "false"
click at [428, 525] on input "This is a residential address" at bounding box center [429, 526] width 13 height 13
checkbox input "true"
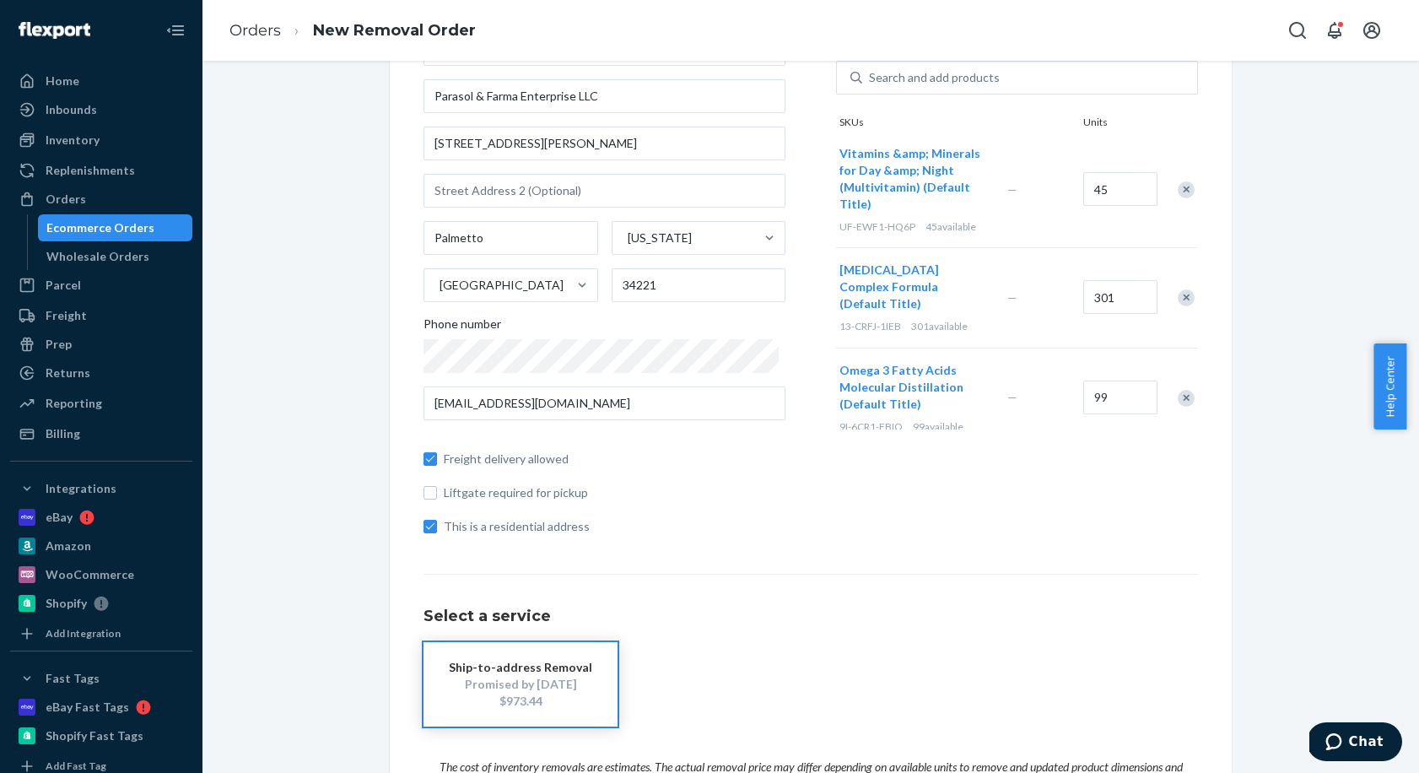
click at [721, 542] on div "Where to? Please input a valid US shipping address here. [PERSON_NAME] Parasol …" at bounding box center [629, 264] width 413 height 569
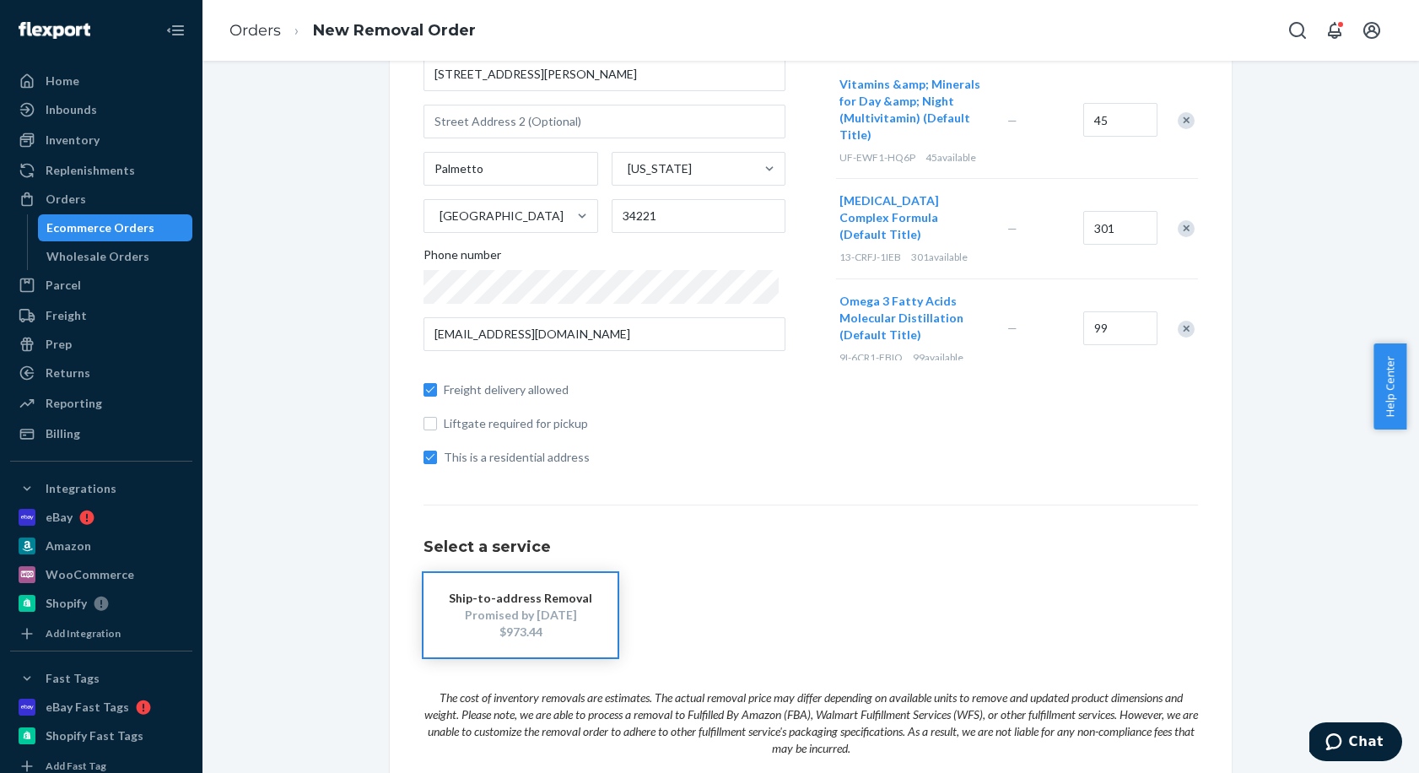
scroll to position [254, 0]
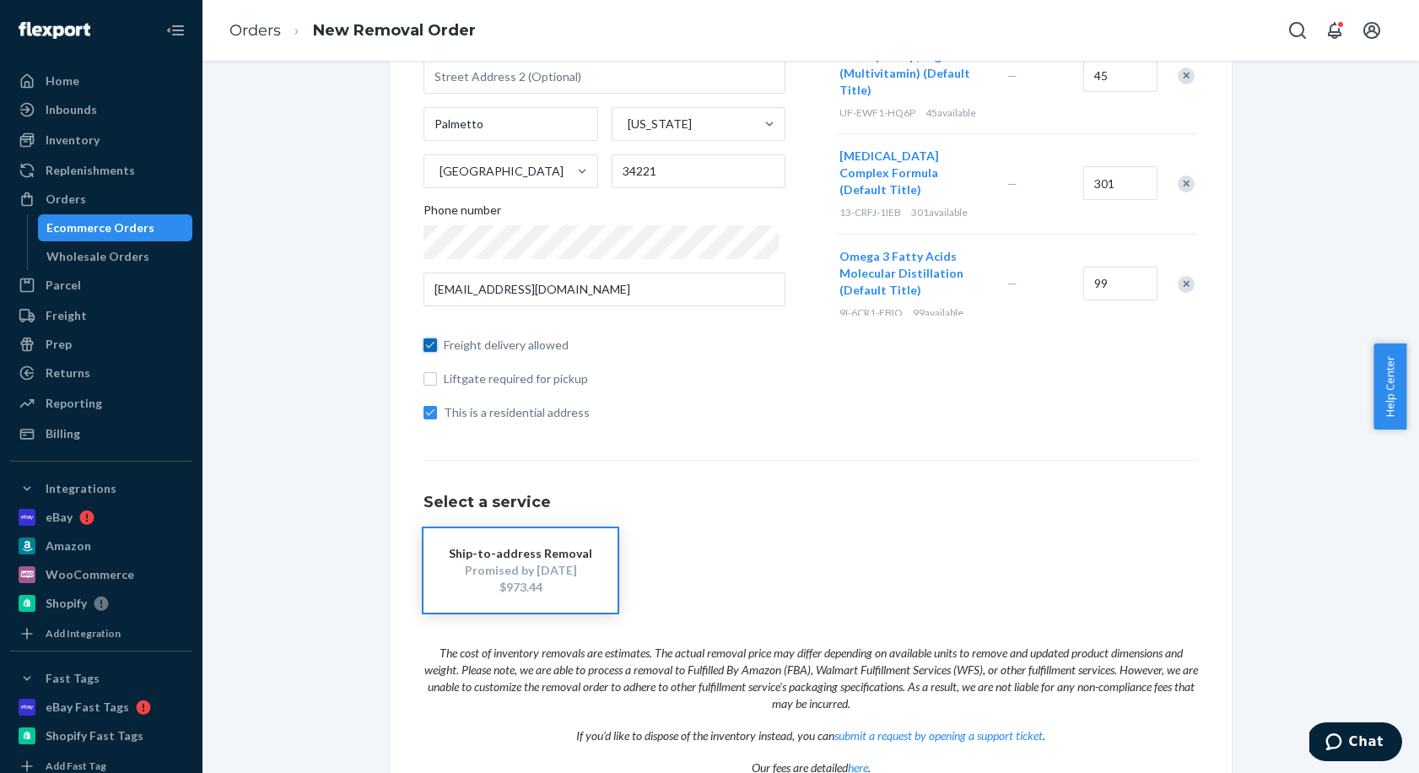
click at [423, 347] on input "Freight delivery allowed" at bounding box center [429, 344] width 13 height 13
checkbox input "true"
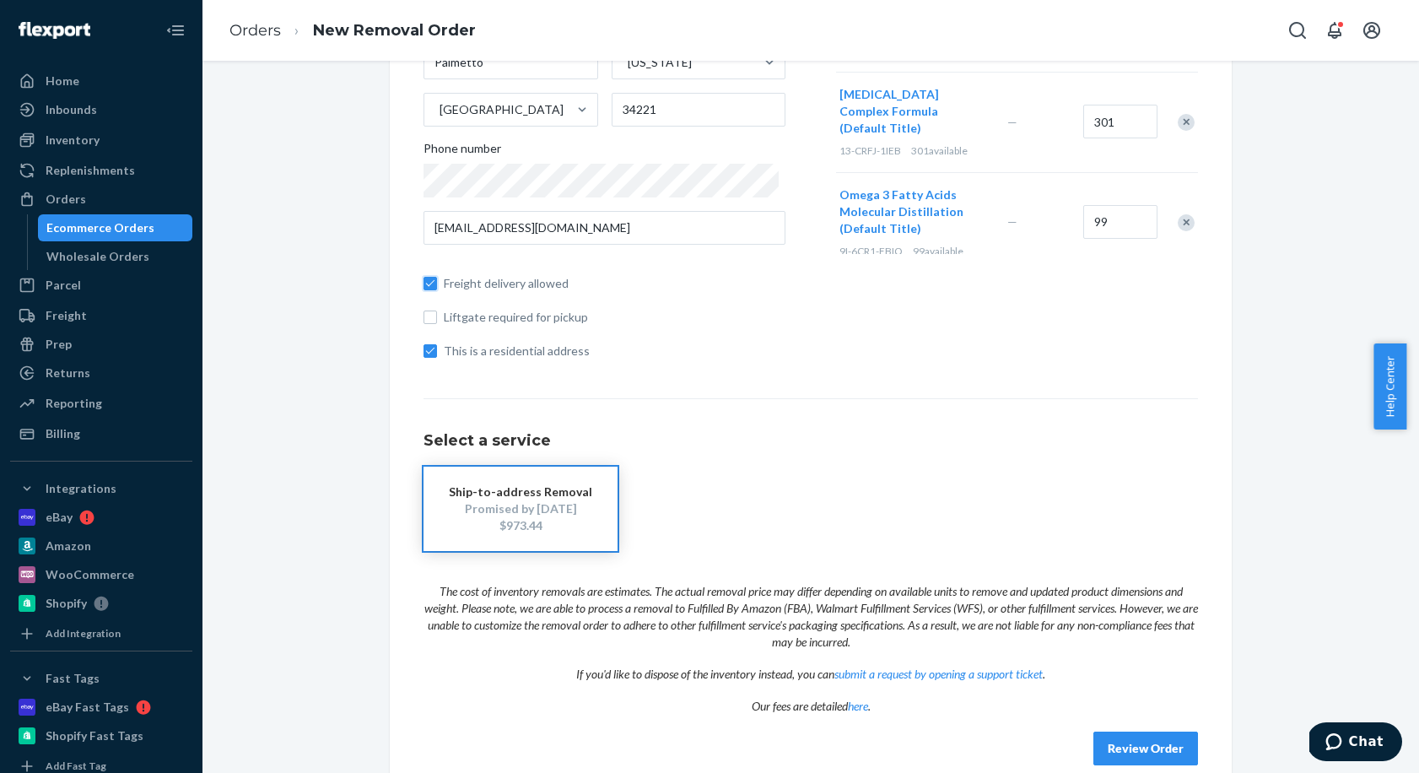
scroll to position [341, 0]
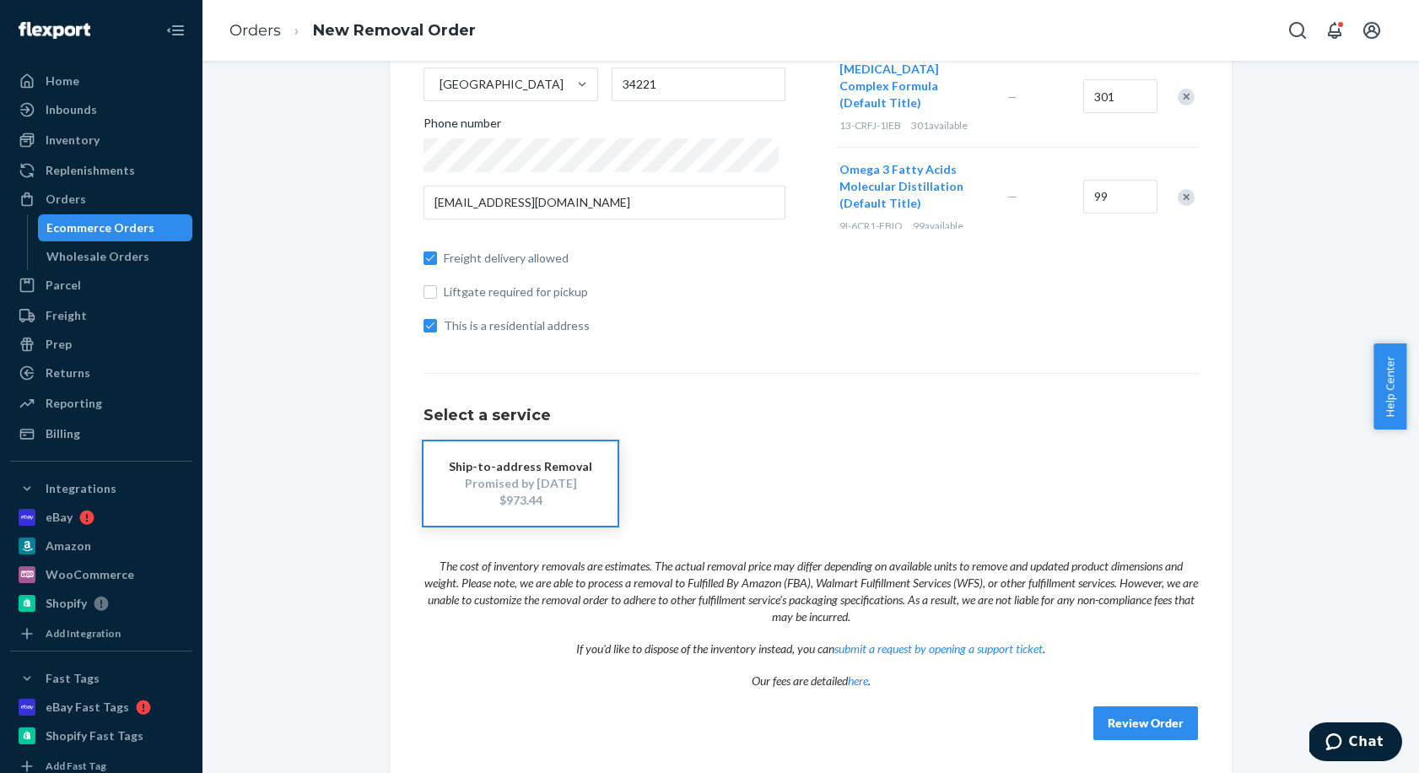
click at [1114, 723] on button "Review Order" at bounding box center [1145, 723] width 105 height 34
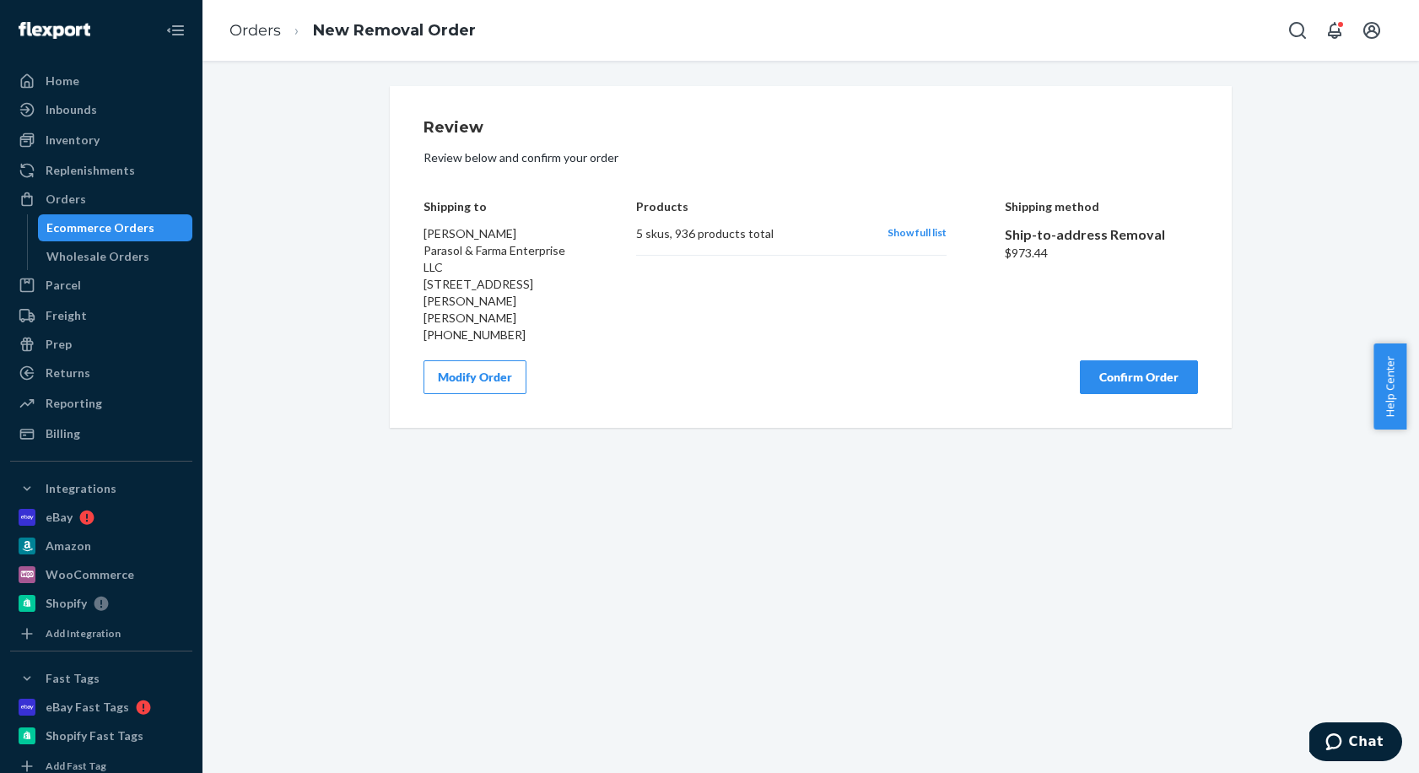
scroll to position [0, 0]
click at [898, 233] on span "Show full list" at bounding box center [916, 232] width 59 height 13
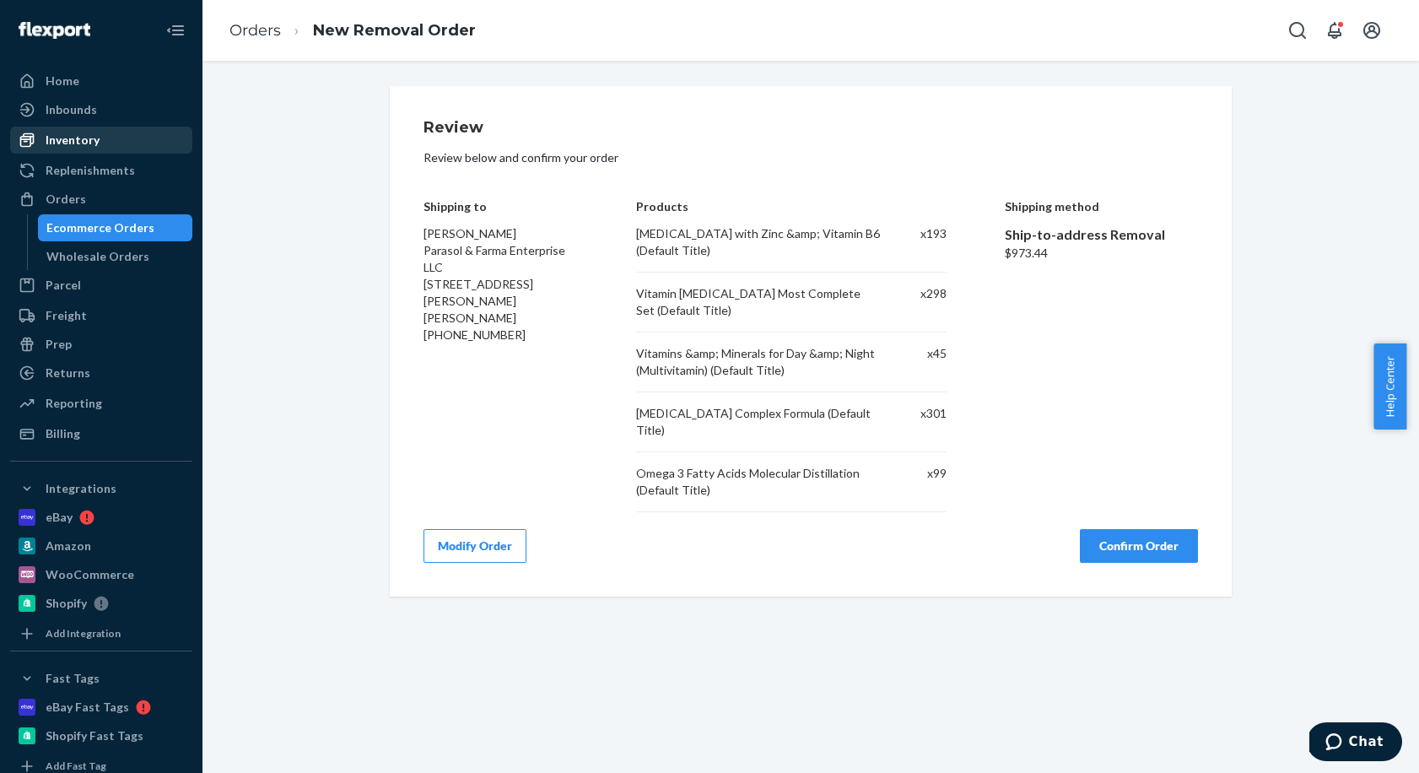
click at [86, 145] on div "Inventory" at bounding box center [73, 140] width 54 height 17
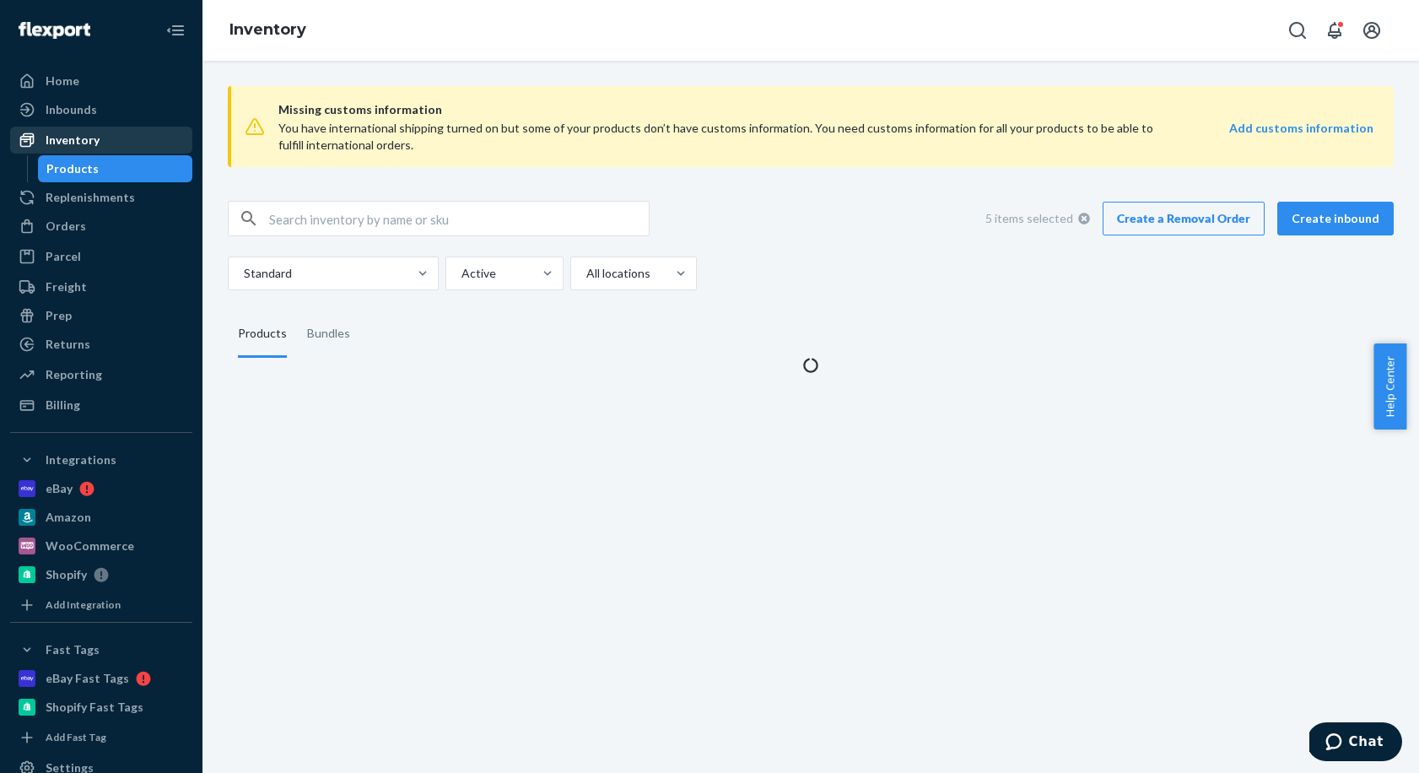
click at [86, 145] on div "Inventory" at bounding box center [73, 140] width 54 height 17
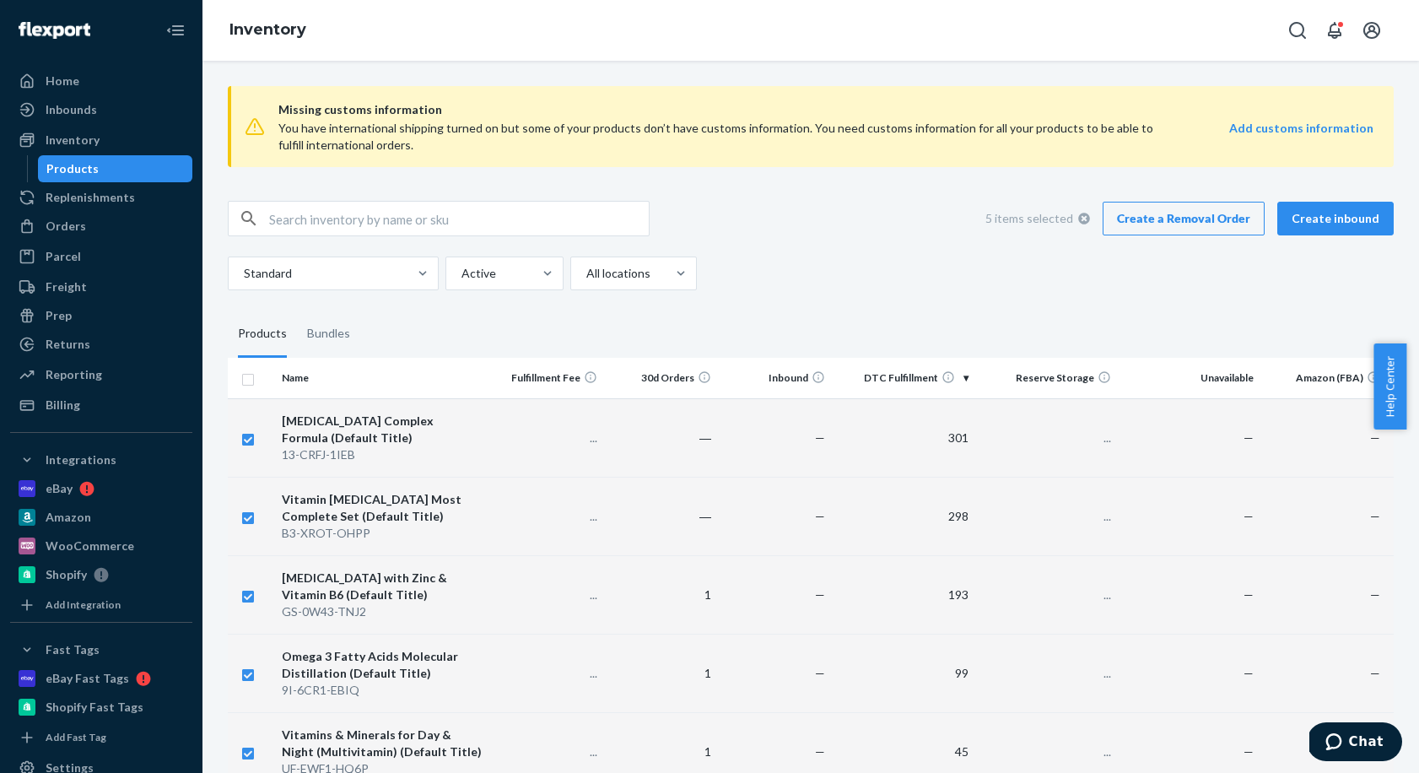
checkbox input "true"
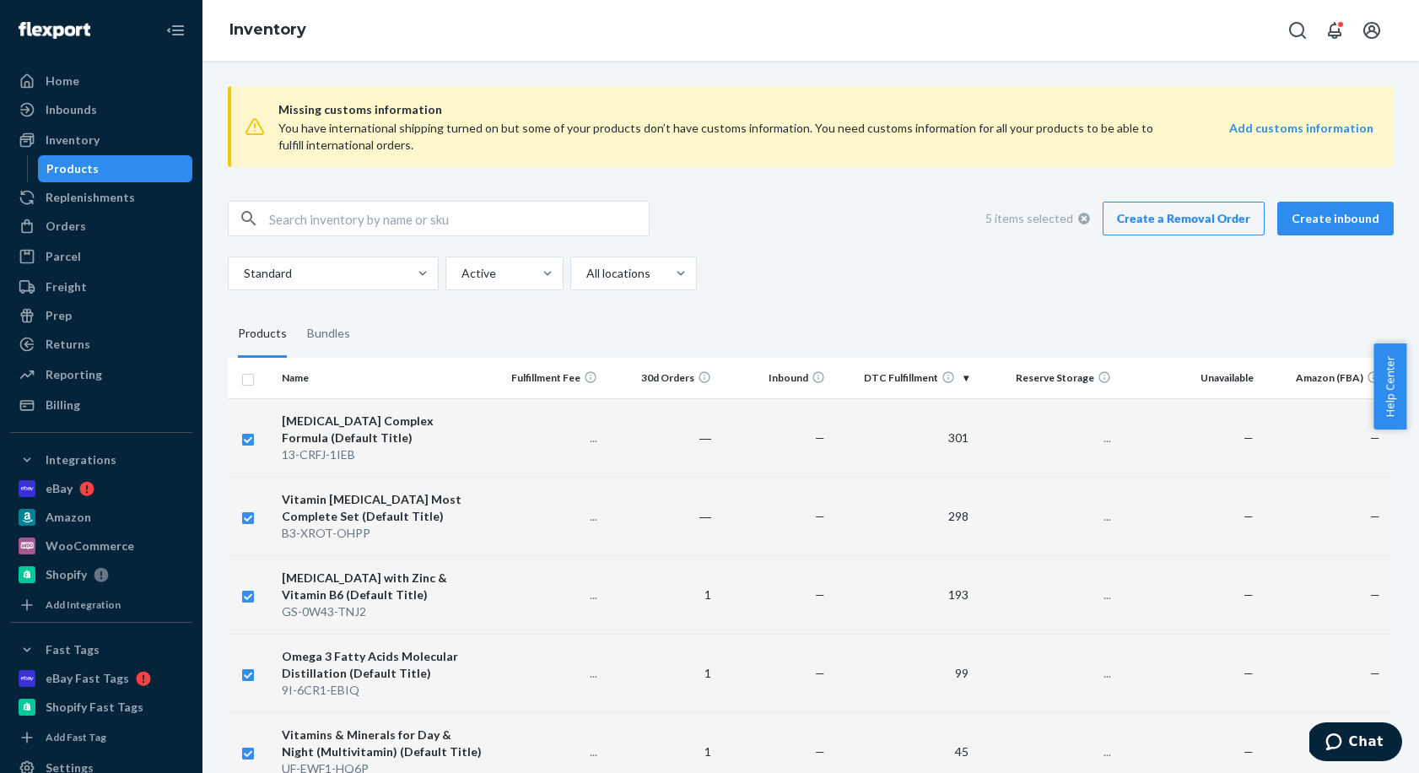
checkbox input "true"
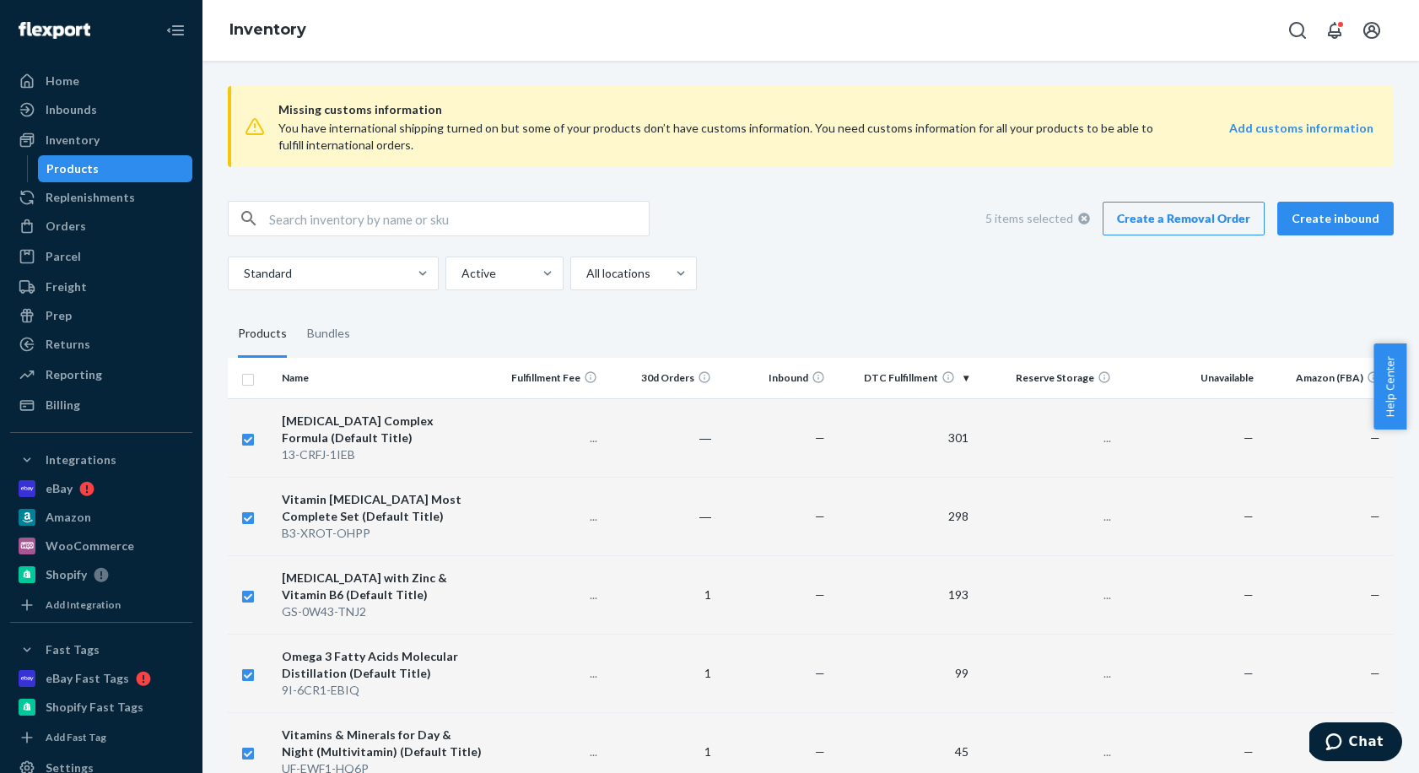
checkbox input "true"
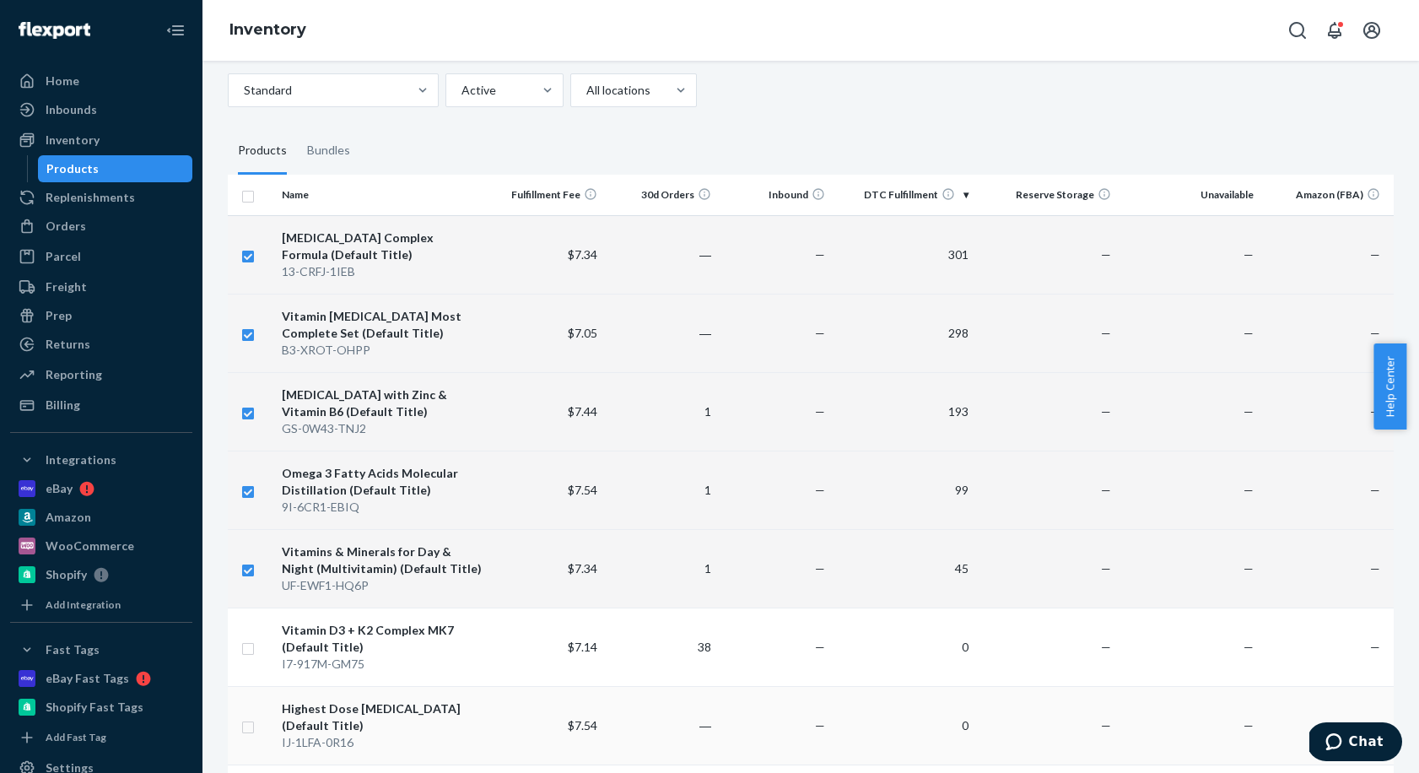
scroll to position [21, 0]
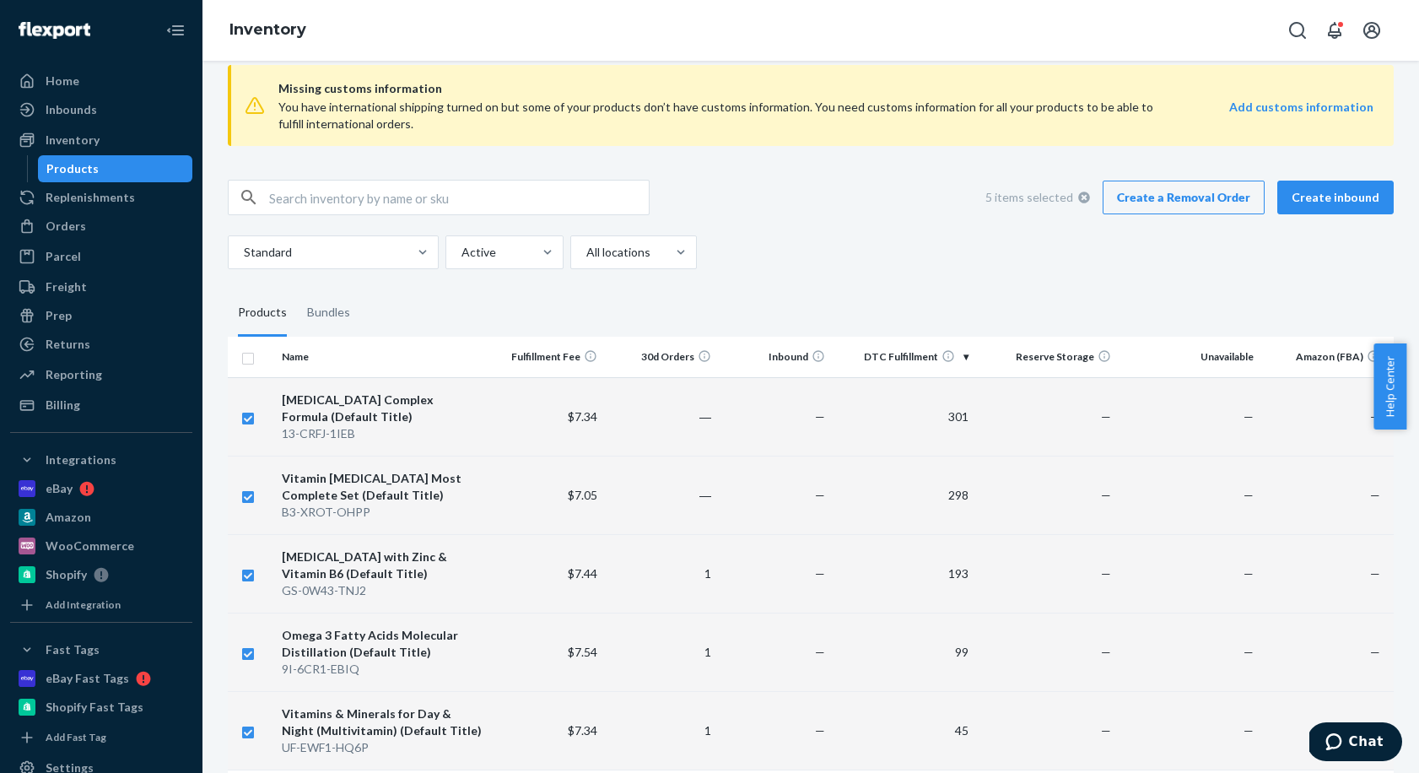
click at [251, 653] on input "checkbox" at bounding box center [247, 652] width 13 height 18
checkbox input "false"
checkbox input "true"
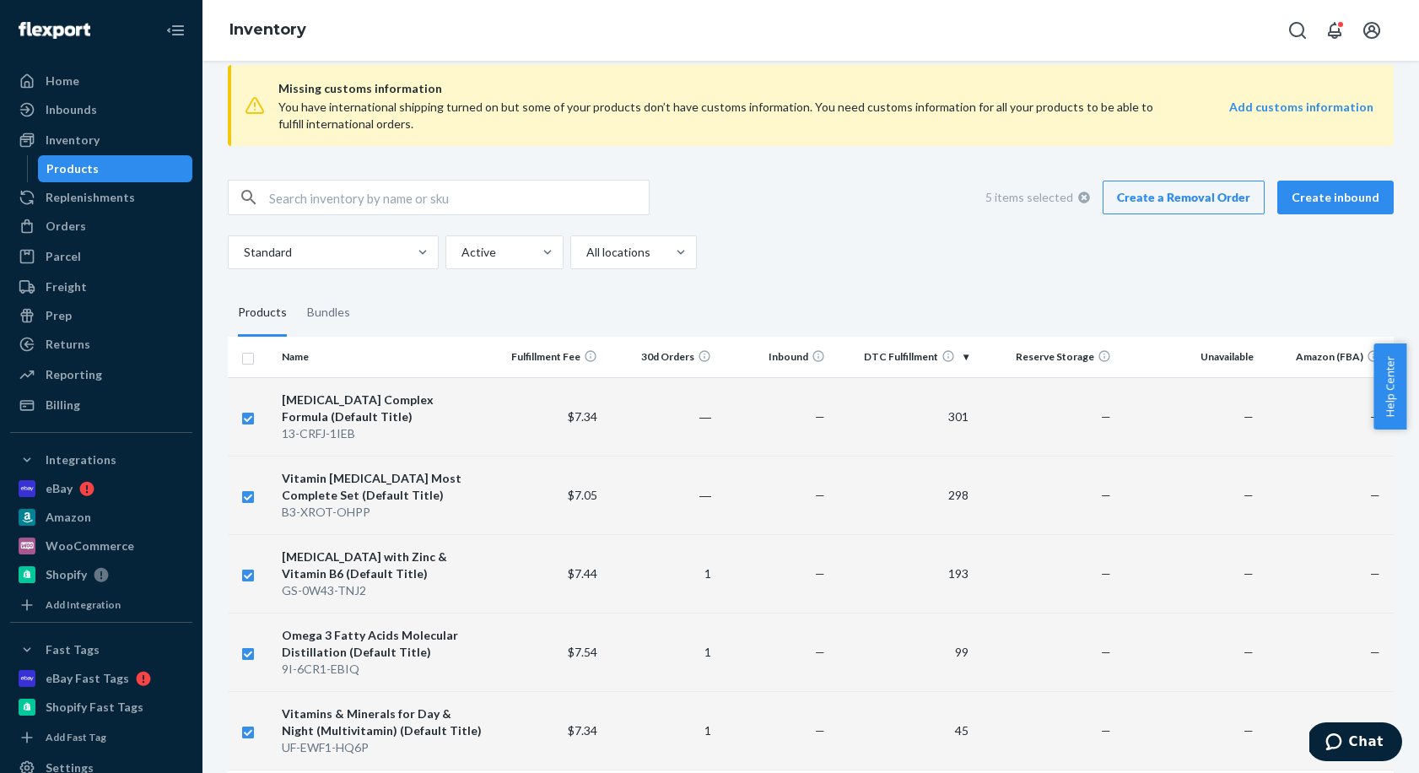
checkbox input "true"
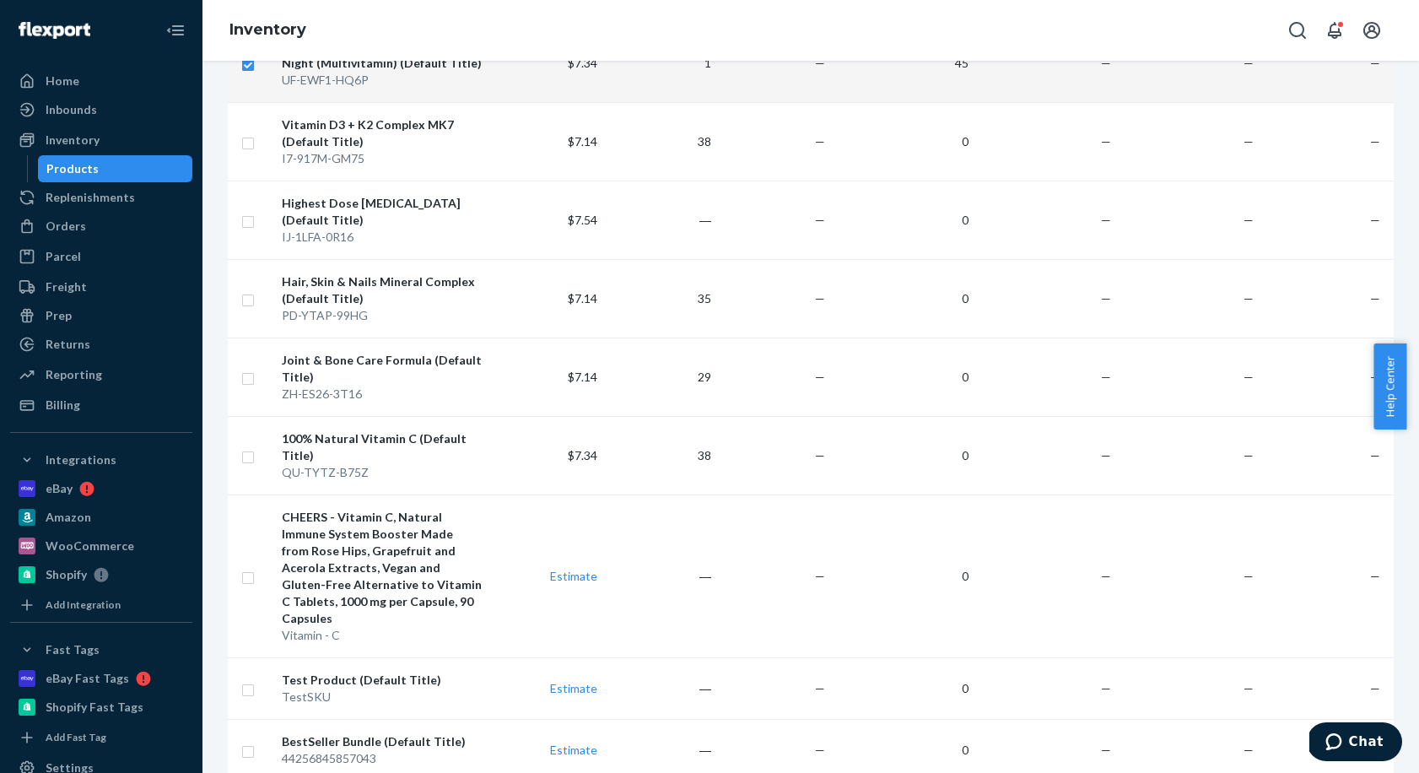
scroll to position [0, 0]
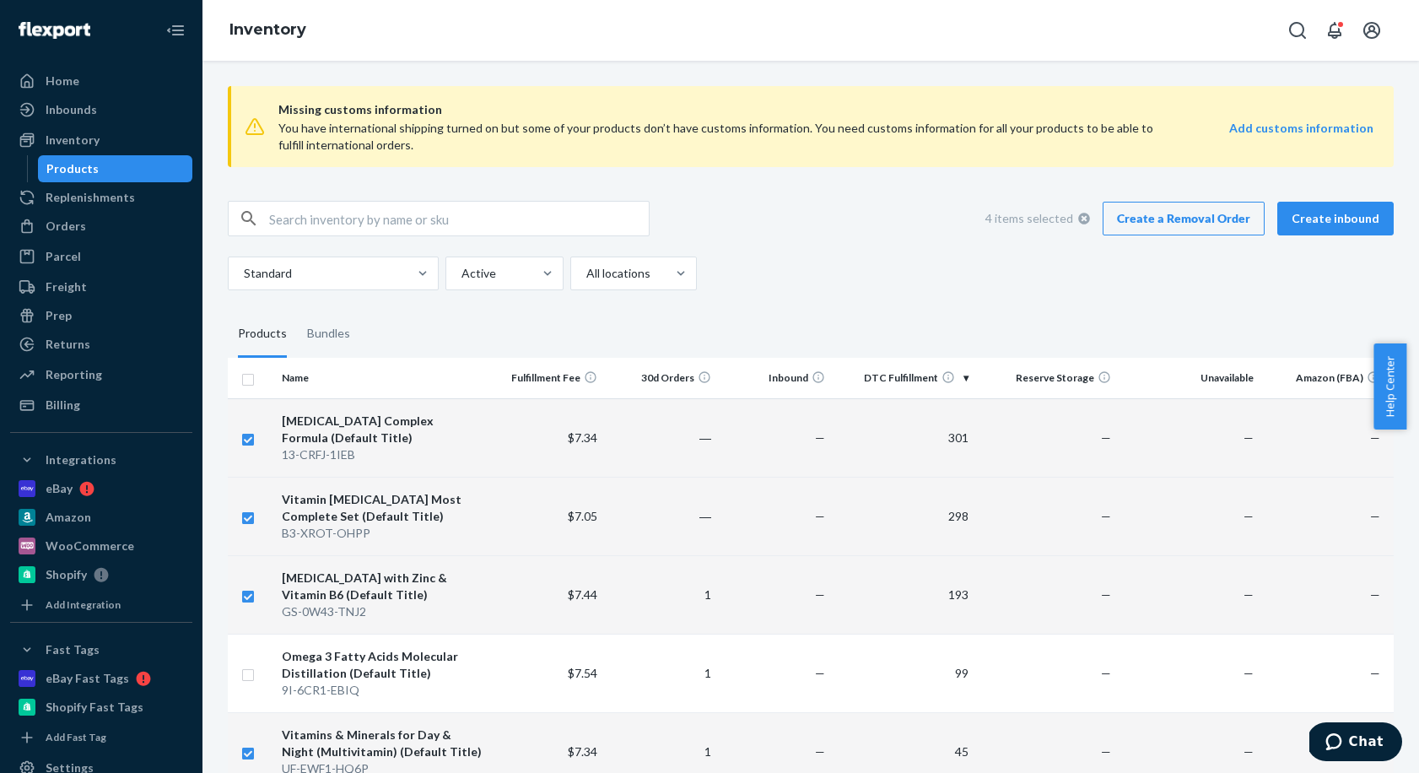
click at [1170, 227] on link "Create a Removal Order" at bounding box center [1184, 219] width 162 height 34
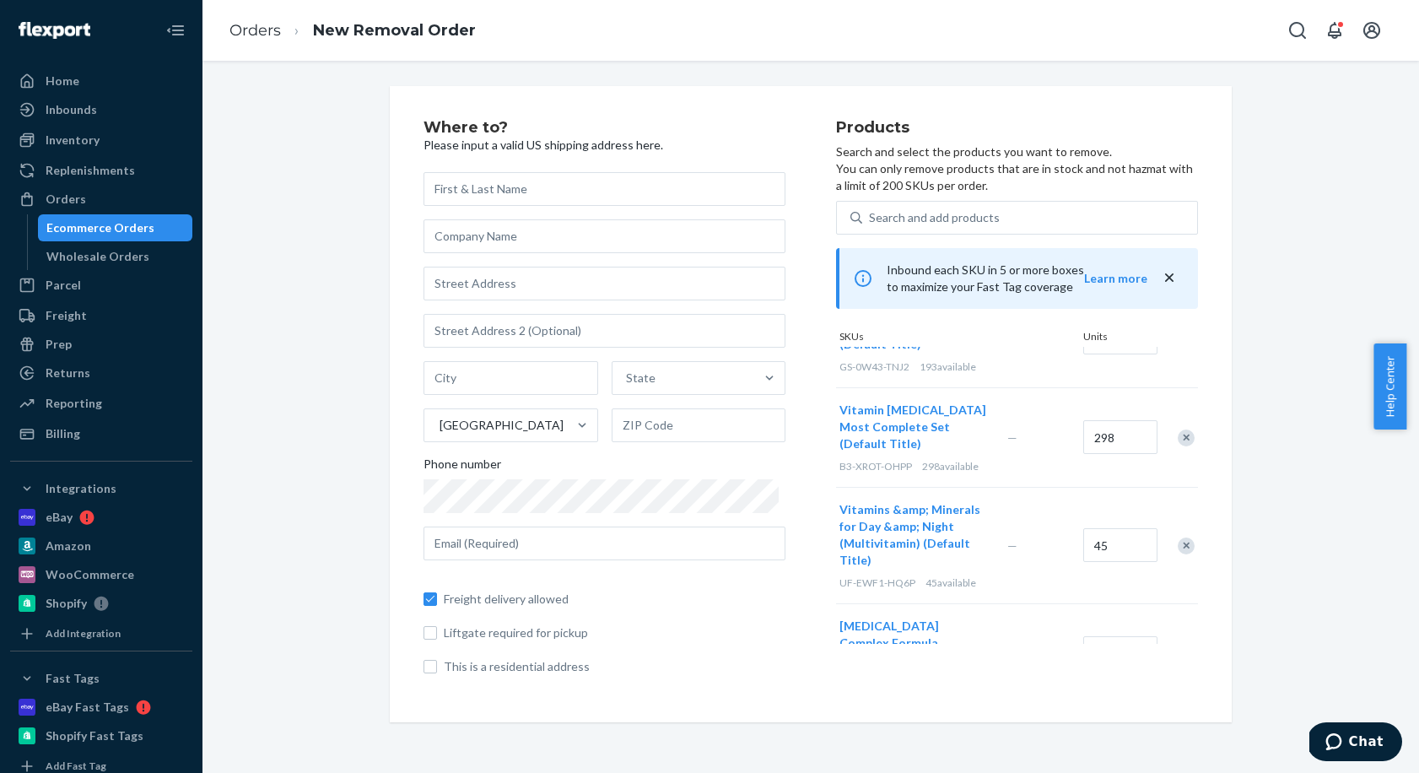
scroll to position [101, 0]
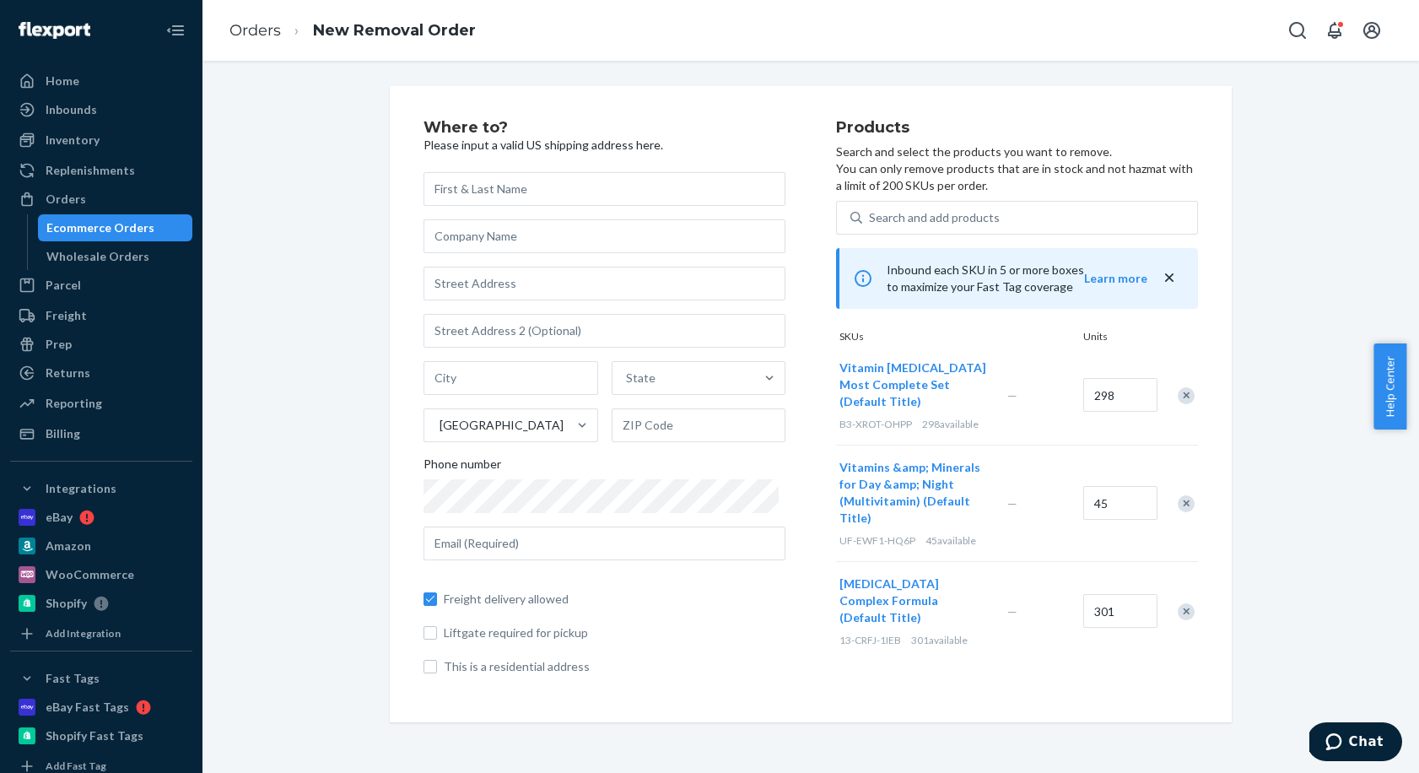
click at [468, 186] on input "text" at bounding box center [604, 189] width 362 height 34
click at [469, 186] on input "text" at bounding box center [604, 189] width 362 height 34
